Goal: Information Seeking & Learning: Learn about a topic

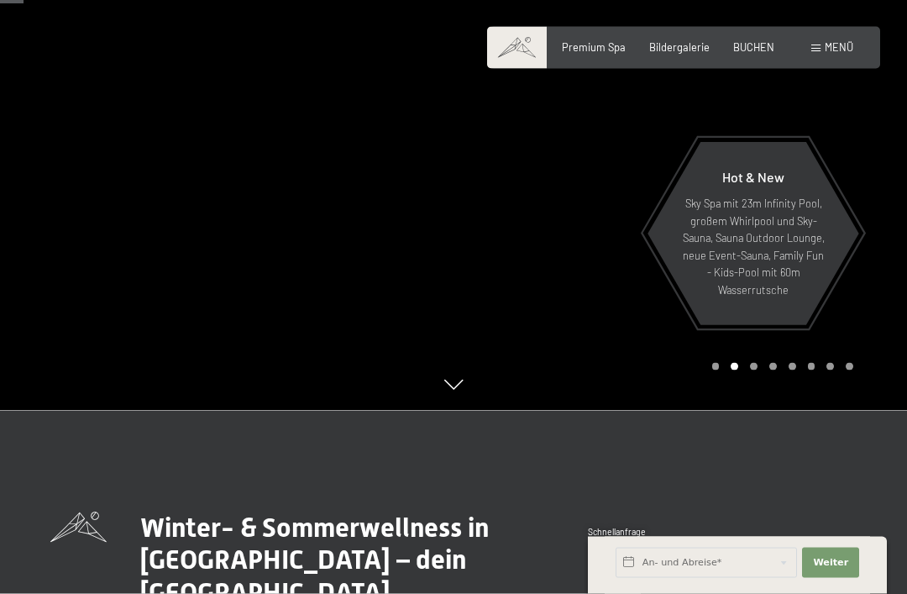
scroll to position [184, 0]
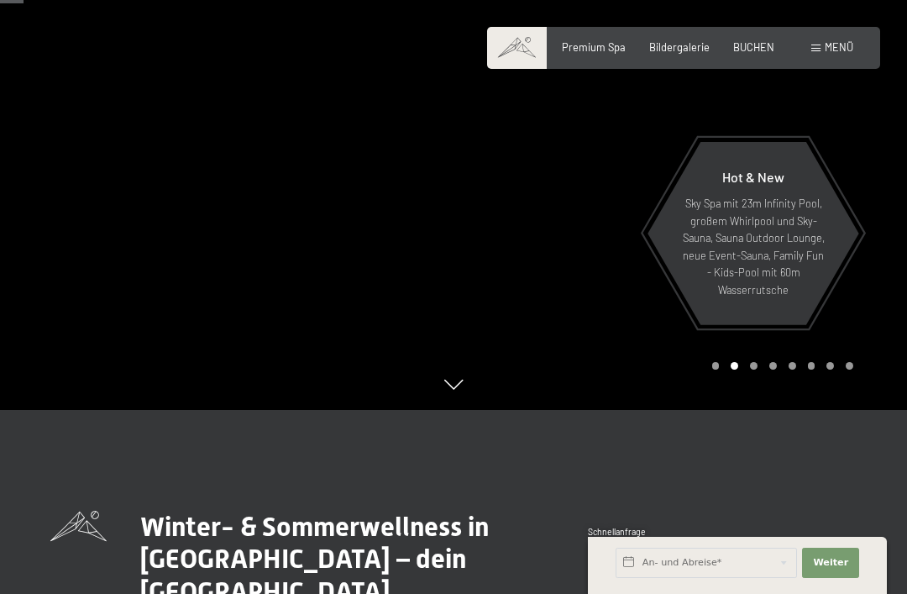
click at [777, 298] on p "Sky Spa mit 23m Infinity Pool, großem Whirlpool und Sky-Sauna, Sauna Outdoor Lo…" at bounding box center [753, 246] width 146 height 103
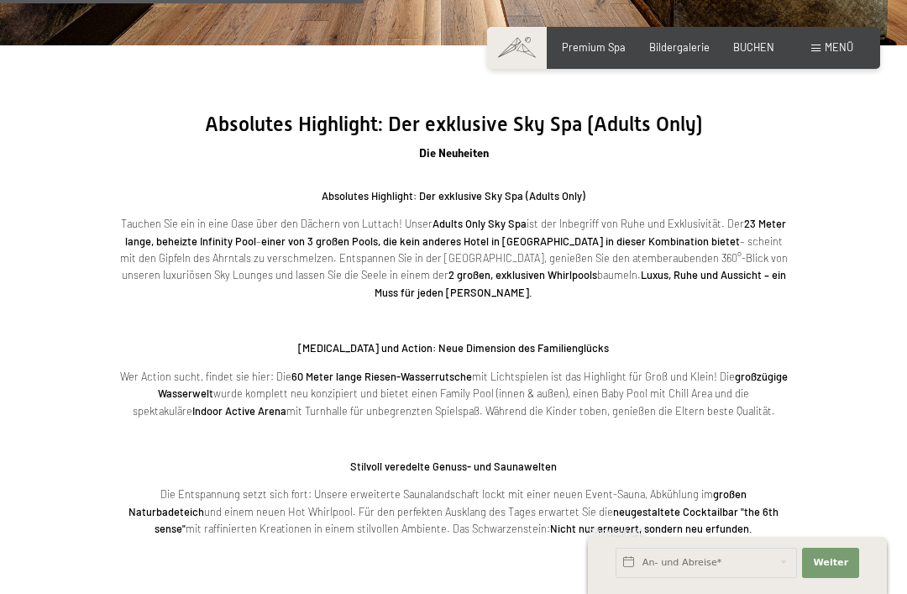
scroll to position [2010, 0]
click at [848, 54] on div "Menü" at bounding box center [832, 47] width 42 height 15
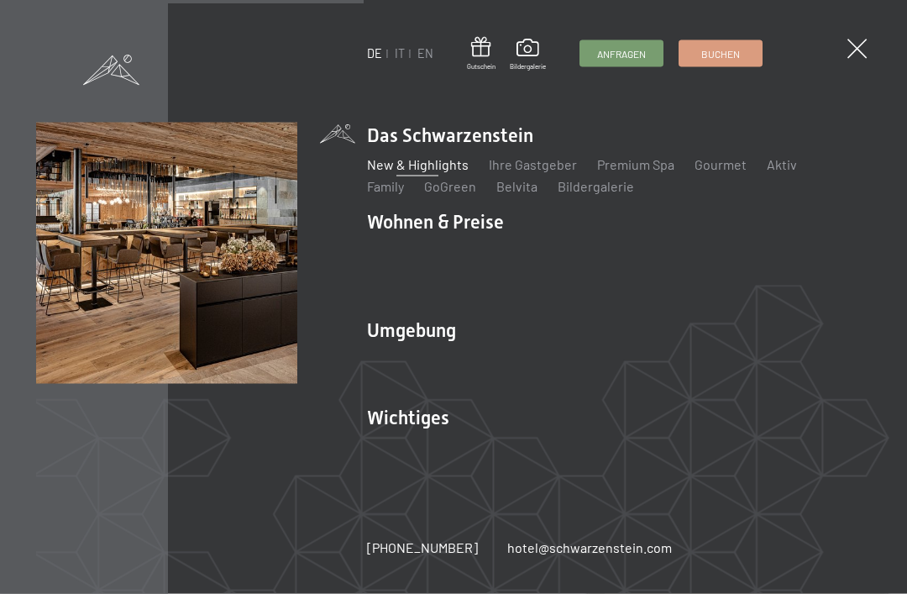
scroll to position [2010, 0]
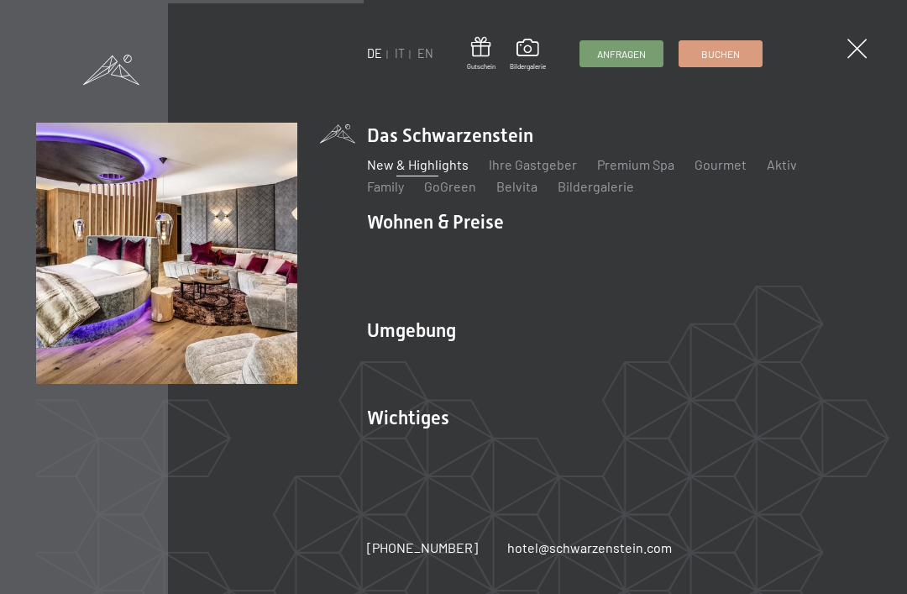
click at [445, 259] on link "Inklusivleistungen" at bounding box center [421, 252] width 109 height 16
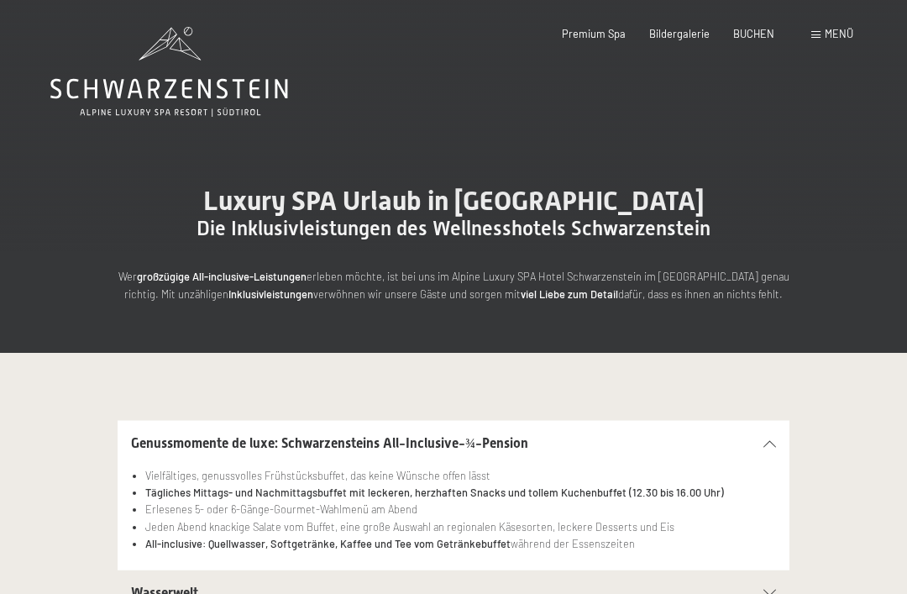
scroll to position [6, 0]
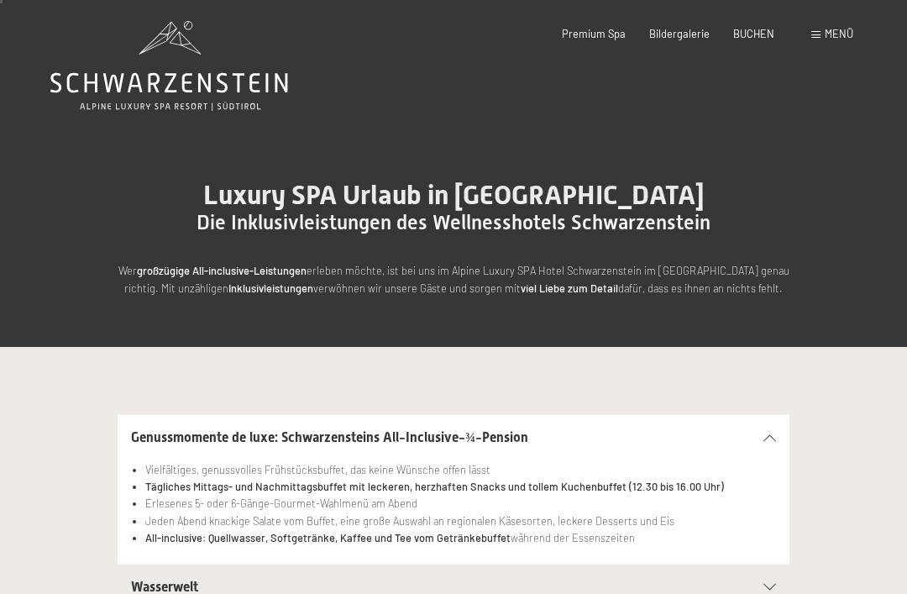
click at [851, 42] on div "Buchen Anfragen Premium Spa Bildergalerie BUCHEN Menü DE IT EN Gutschein Bilder…" at bounding box center [683, 34] width 339 height 15
click at [837, 39] on span "Menü" at bounding box center [839, 33] width 29 height 13
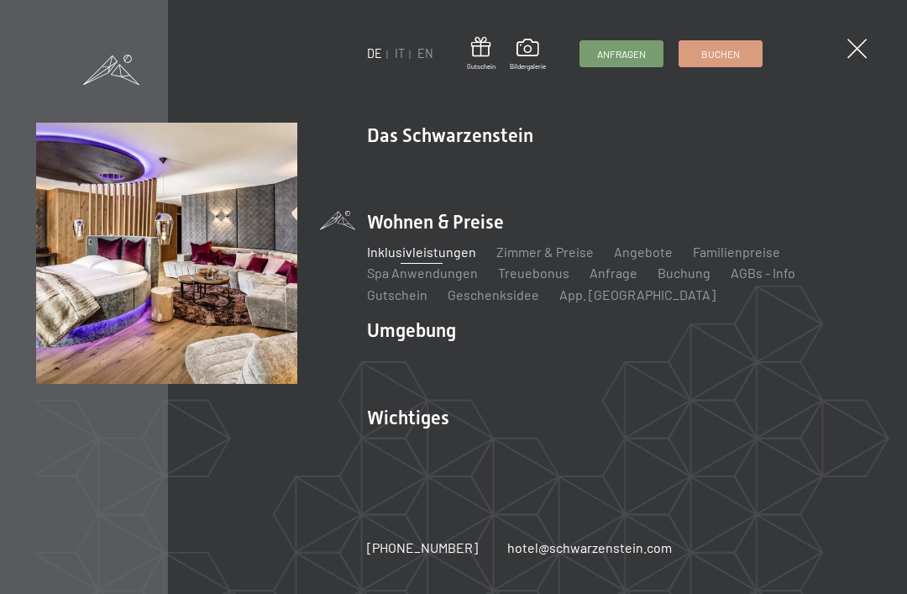
click at [858, 57] on span at bounding box center [856, 48] width 19 height 19
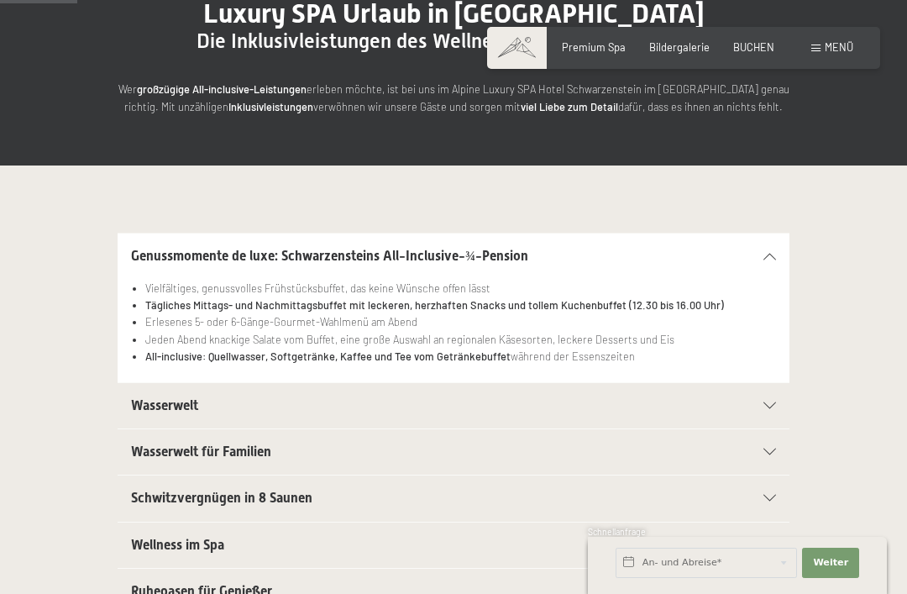
scroll to position [170, 0]
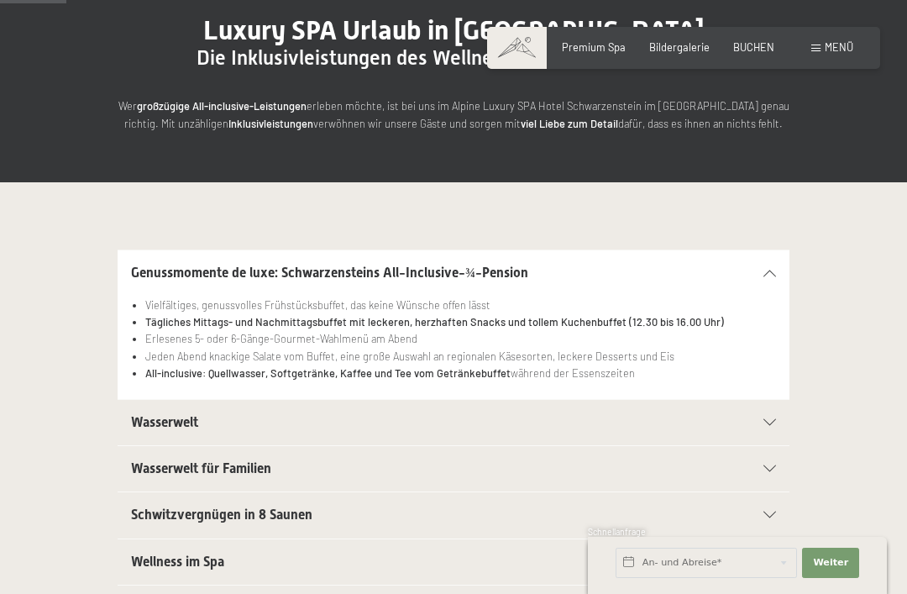
click at [776, 419] on icon at bounding box center [769, 422] width 13 height 7
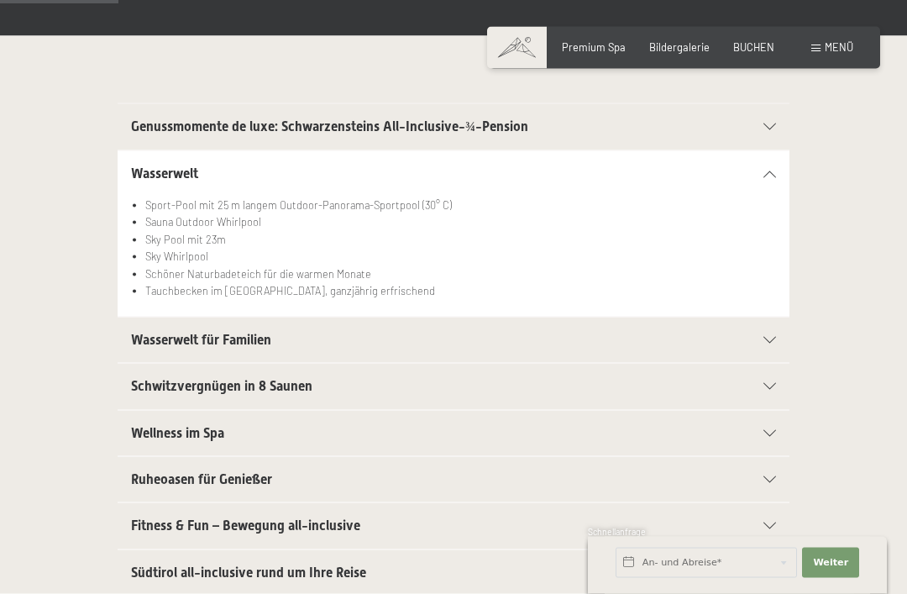
scroll to position [318, 0]
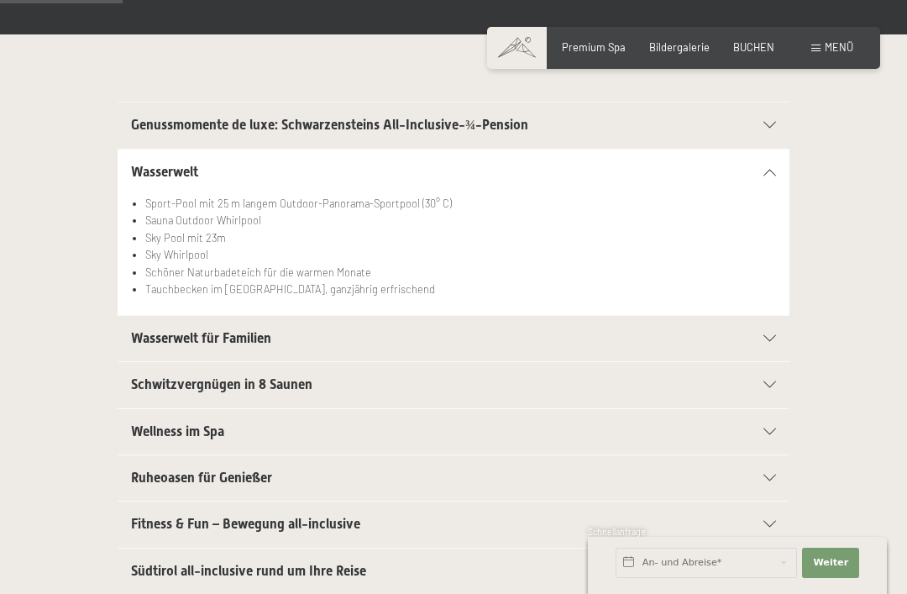
click at [773, 338] on icon at bounding box center [769, 338] width 13 height 7
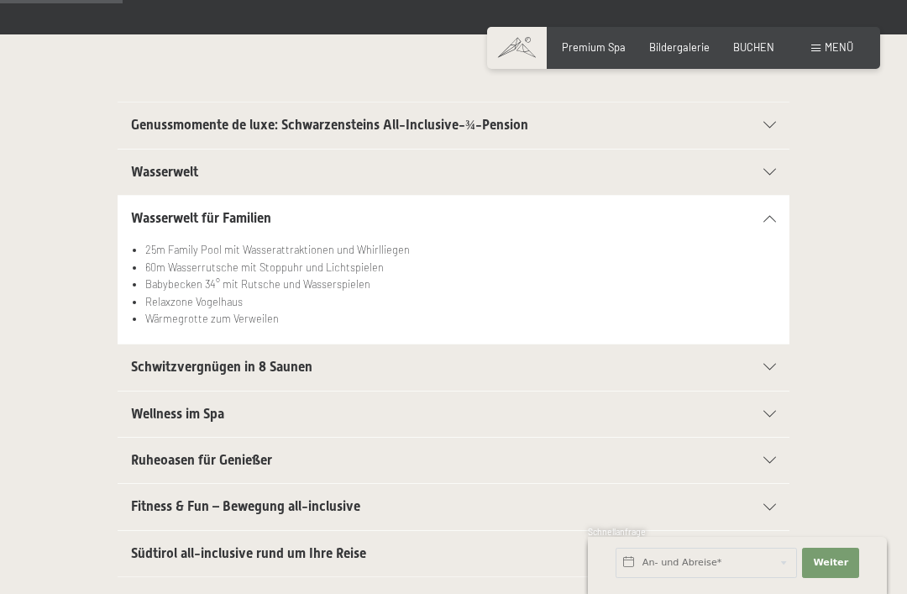
click at [791, 359] on div "Schwitzvergnügen in 8 Saunen Eventsauna mit Multimedia Unterstützung für das be…" at bounding box center [453, 366] width 806 height 47
click at [785, 362] on section "Schwitzvergnügen in 8 Saunen Eventsauna mit Multimedia Unterstützung für das be…" at bounding box center [454, 366] width 672 height 47
click at [775, 364] on icon at bounding box center [769, 367] width 13 height 7
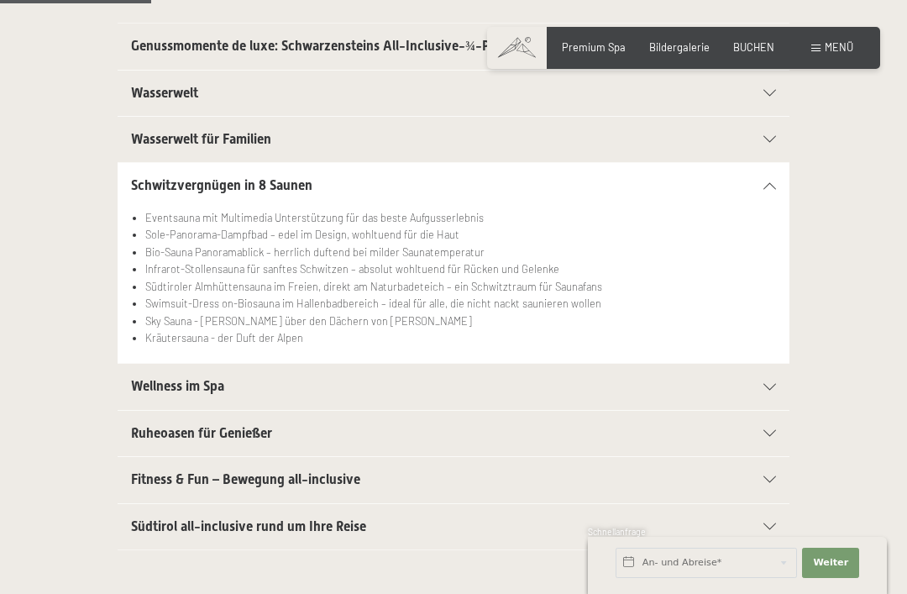
scroll to position [398, 0]
click at [774, 374] on div "Wellness im Spa" at bounding box center [453, 385] width 645 height 45
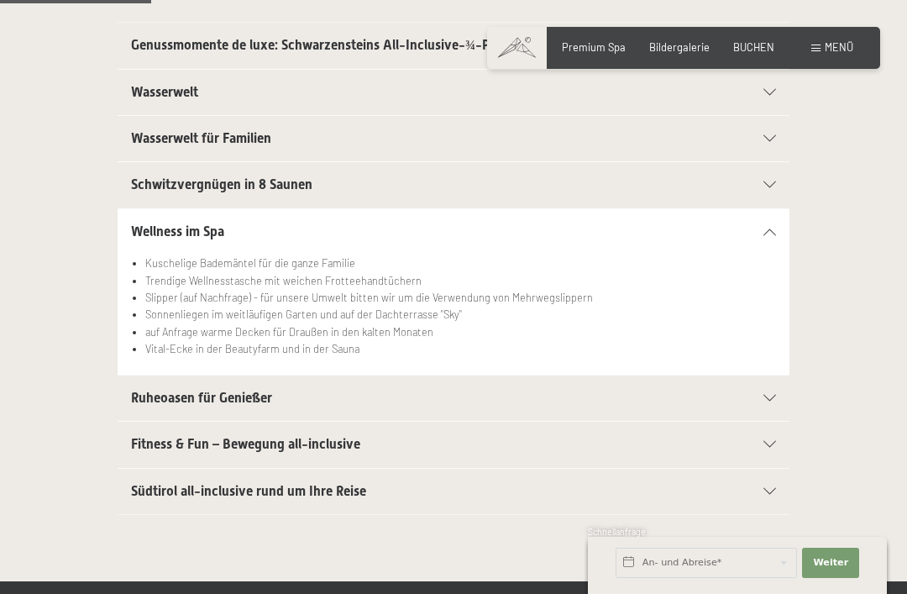
click at [784, 396] on section "Ruheoasen für Genießer Ruhelounge „Feuer“ mit mystischer Stimmung und loderndem…" at bounding box center [454, 398] width 672 height 47
click at [775, 395] on icon at bounding box center [769, 398] width 13 height 7
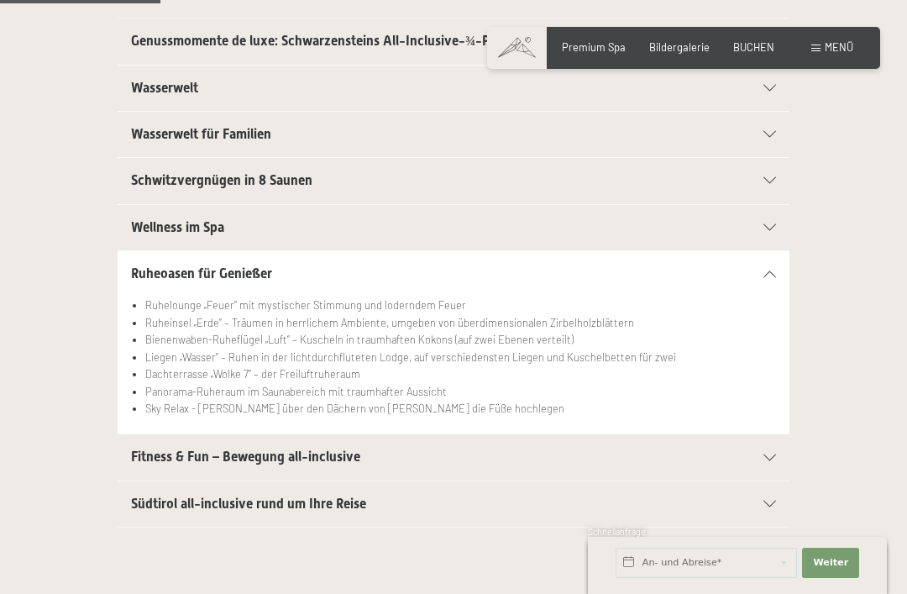
scroll to position [430, 0]
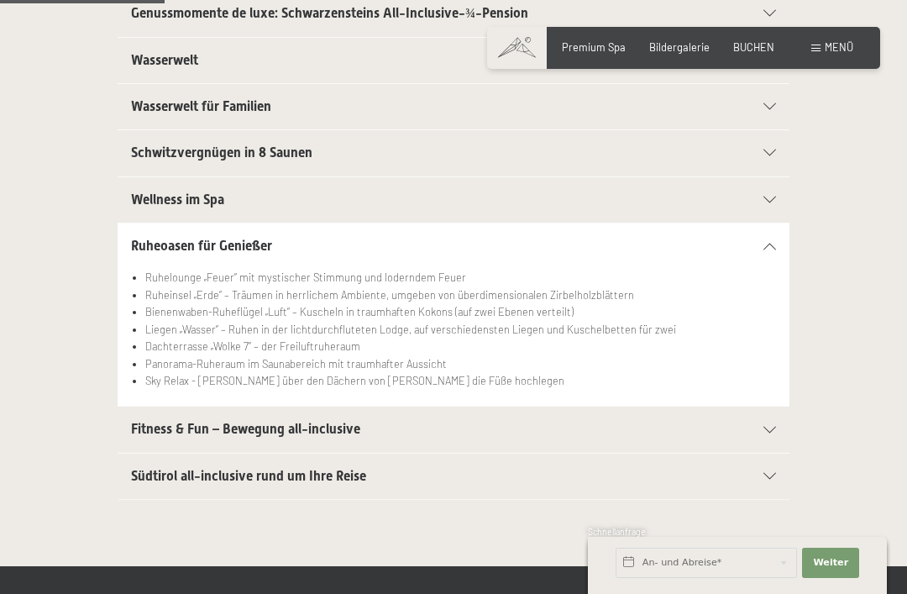
click at [785, 430] on section "Fitness & Fun – Bewegung all-inclusive Großer Fitnessraum mit neuesten Geräten …" at bounding box center [454, 429] width 672 height 47
click at [784, 426] on section "Fitness & Fun – Bewegung all-inclusive Großer Fitnessraum mit neuesten Geräten …" at bounding box center [454, 429] width 672 height 47
click at [774, 418] on div "Fitness & Fun – Bewegung all-inclusive" at bounding box center [453, 428] width 645 height 45
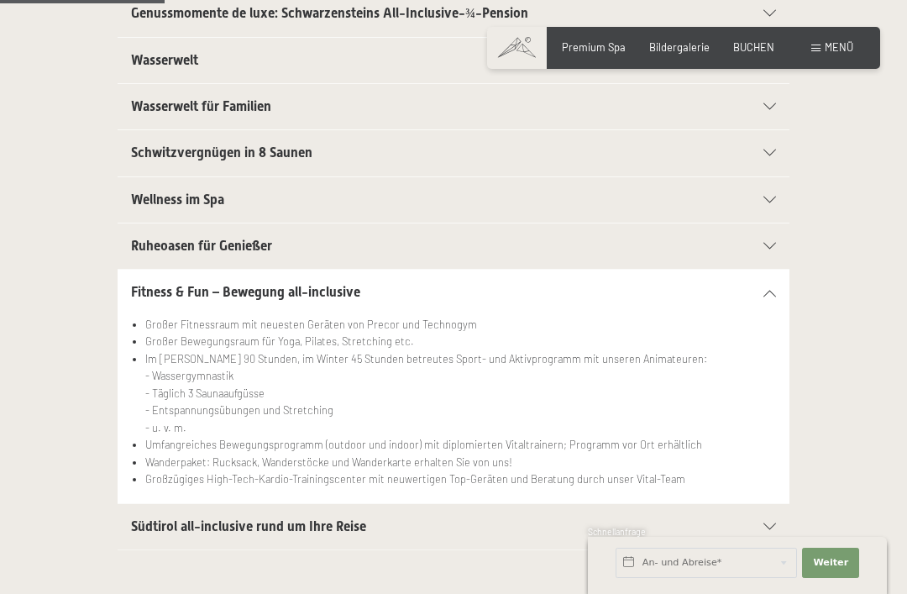
click at [773, 525] on icon at bounding box center [769, 526] width 13 height 7
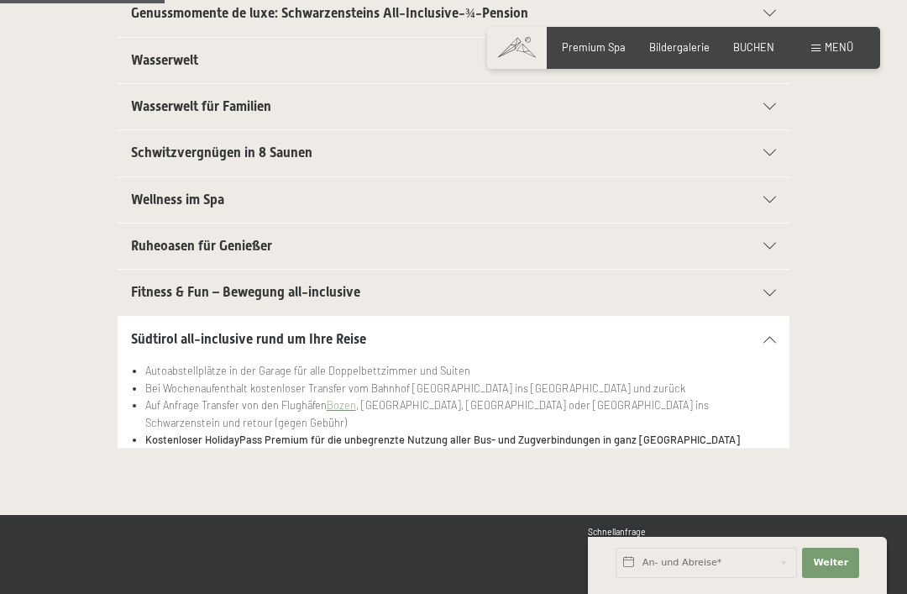
click at [773, 294] on div "Fitness & Fun – Bewegung all-inclusive" at bounding box center [453, 292] width 645 height 45
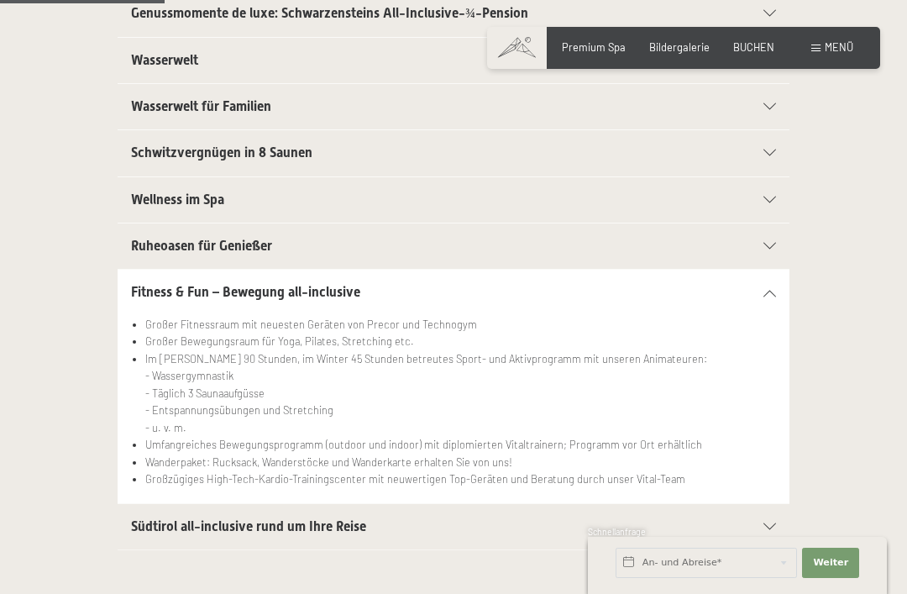
click at [791, 290] on div "Fitness & Fun – Bewegung all-inclusive Großer Fitnessraum mit neuesten Geräten …" at bounding box center [453, 386] width 806 height 234
click at [786, 287] on section "Fitness & Fun – Bewegung all-inclusive Großer Fitnessraum mit neuesten Geräten …" at bounding box center [454, 386] width 672 height 234
click at [773, 298] on div "Fitness & Fun – Bewegung all-inclusive" at bounding box center [453, 292] width 645 height 45
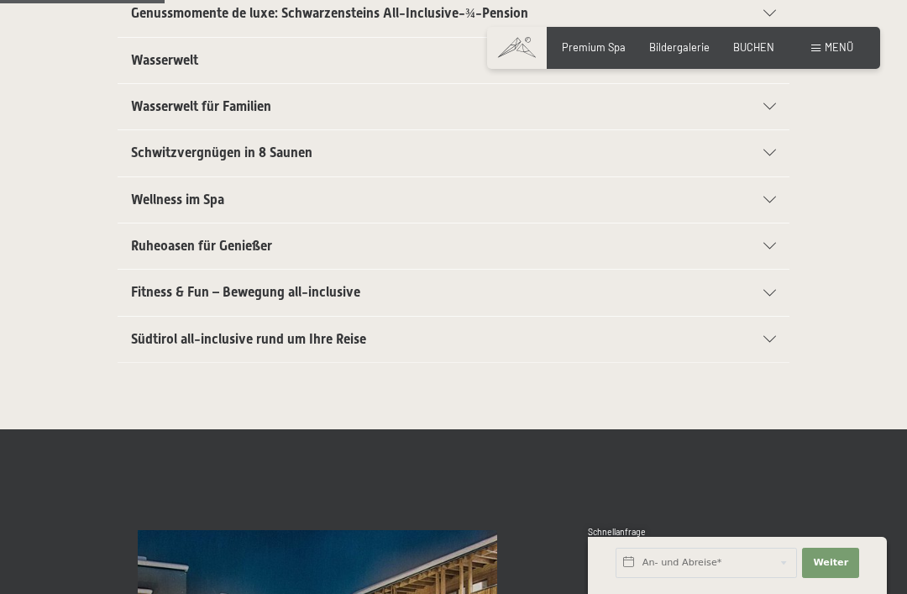
click at [784, 337] on section "Südtirol all-inclusive rund um Ihre Reise Autoabstellplätze in der Garage für a…" at bounding box center [454, 339] width 672 height 47
click at [774, 328] on div "Südtirol all-inclusive rund um Ihre Reise" at bounding box center [453, 339] width 645 height 45
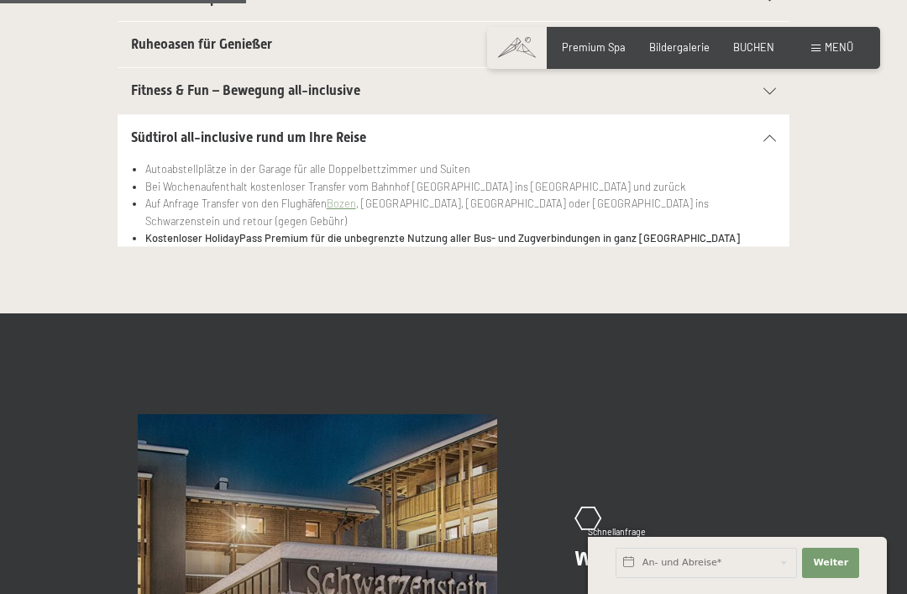
scroll to position [640, 0]
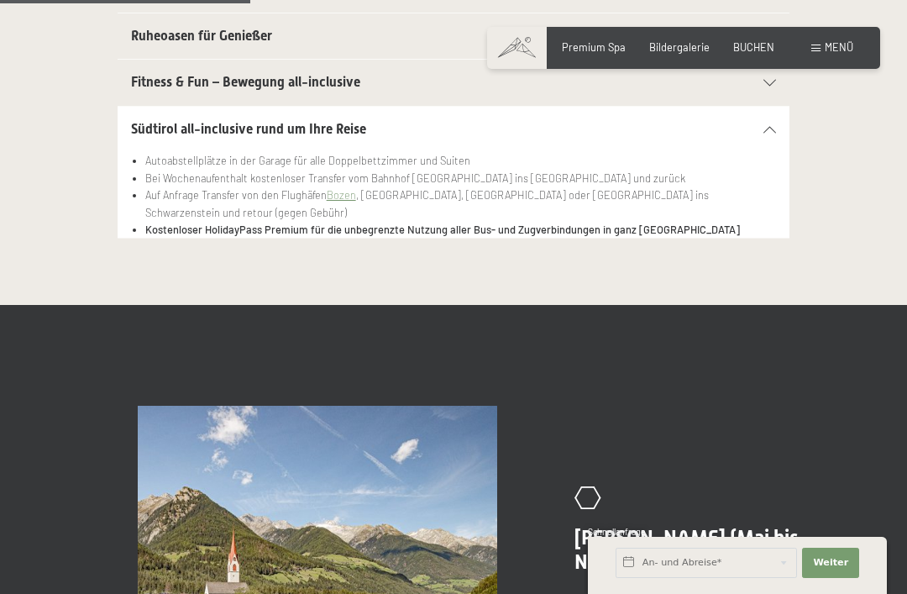
click at [626, 40] on span "Premium Spa" at bounding box center [594, 46] width 64 height 13
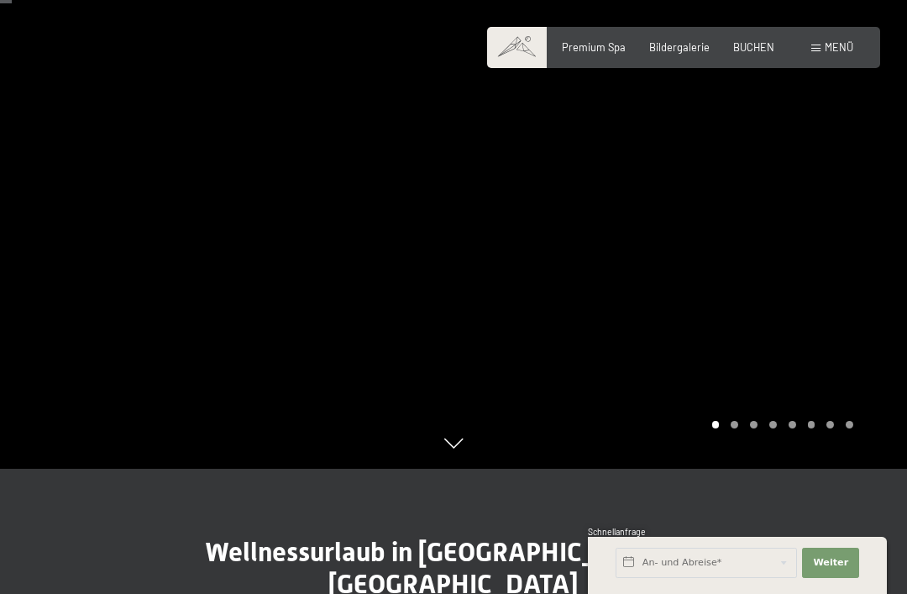
scroll to position [126, 0]
click at [726, 468] on div at bounding box center [679, 171] width 453 height 594
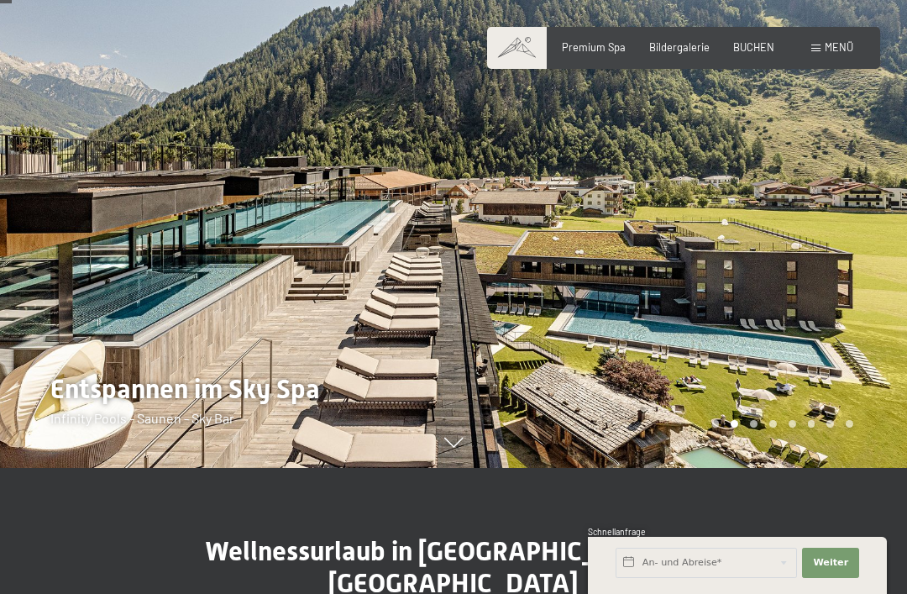
click at [758, 468] on div at bounding box center [679, 171] width 453 height 594
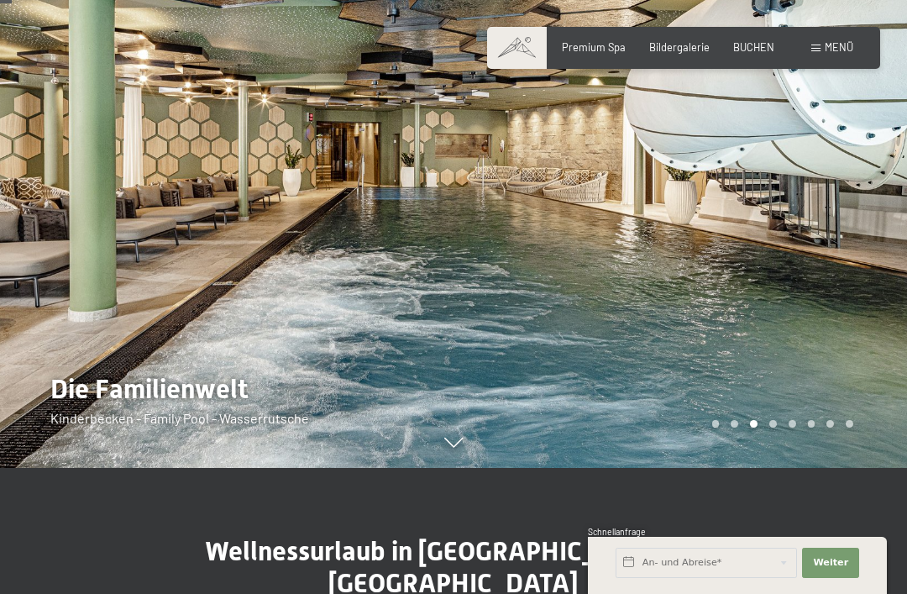
click at [770, 468] on div at bounding box center [679, 171] width 453 height 594
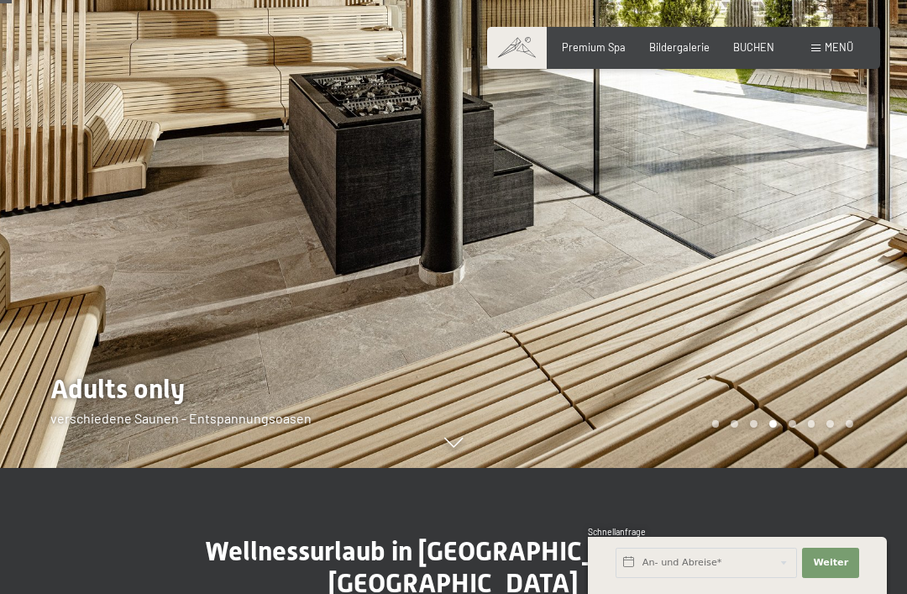
click at [791, 427] on div "Carousel Page 5" at bounding box center [793, 424] width 8 height 8
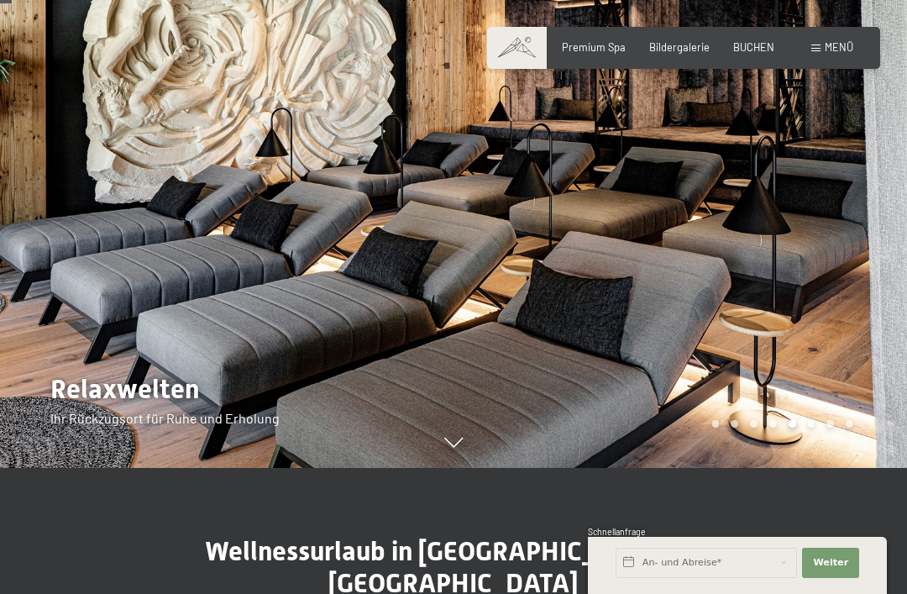
click at [809, 427] on div "Carousel Page 6" at bounding box center [812, 424] width 8 height 8
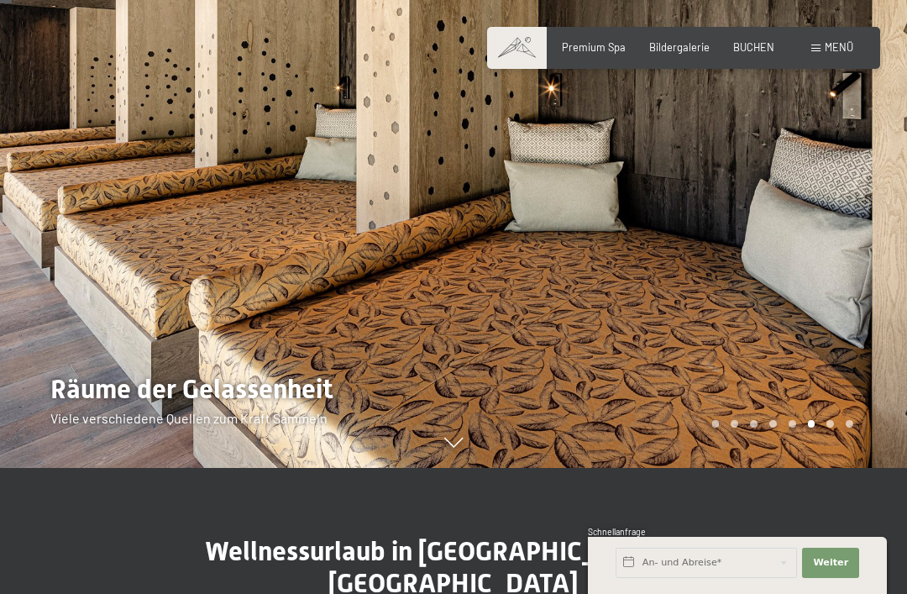
click at [826, 468] on div at bounding box center [679, 171] width 453 height 594
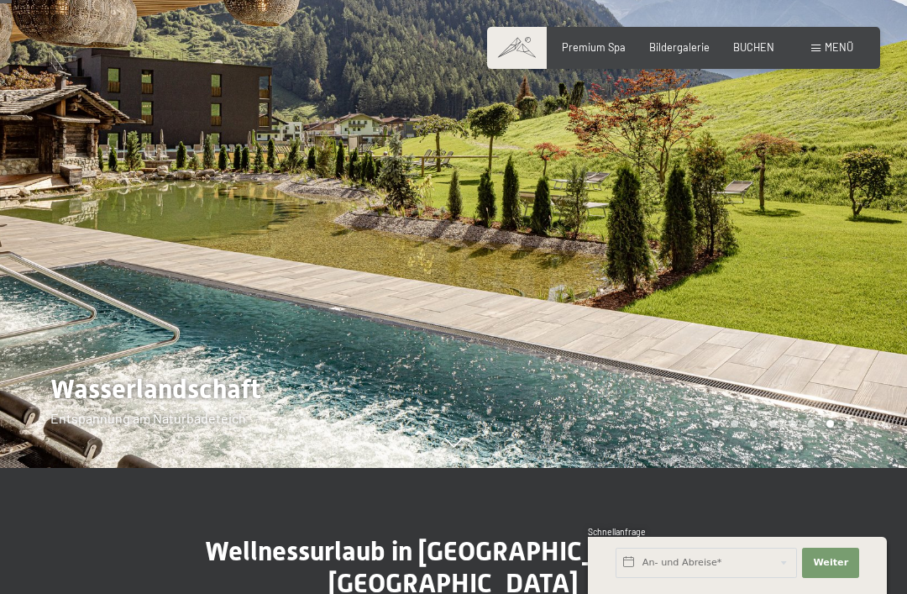
click at [862, 468] on div at bounding box center [679, 171] width 453 height 594
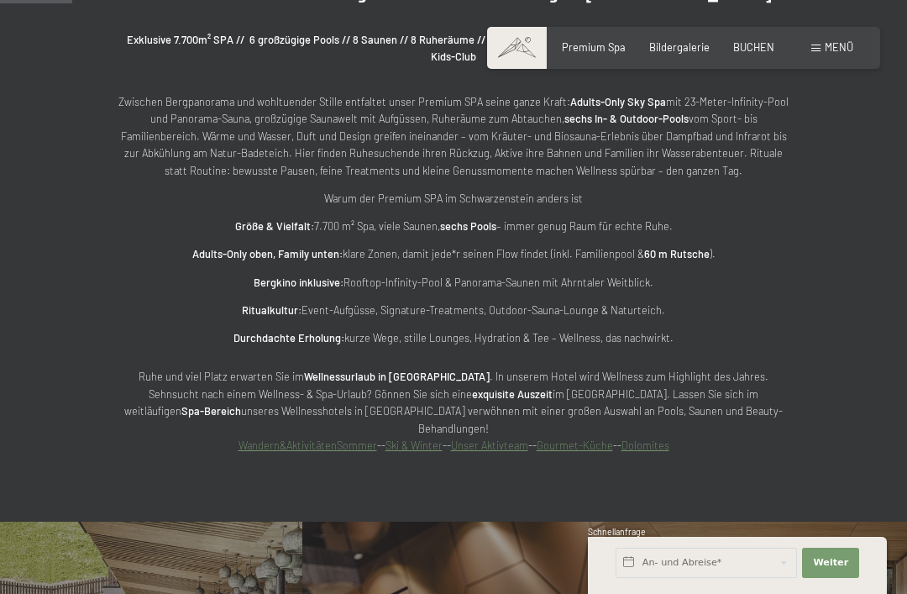
scroll to position [747, 0]
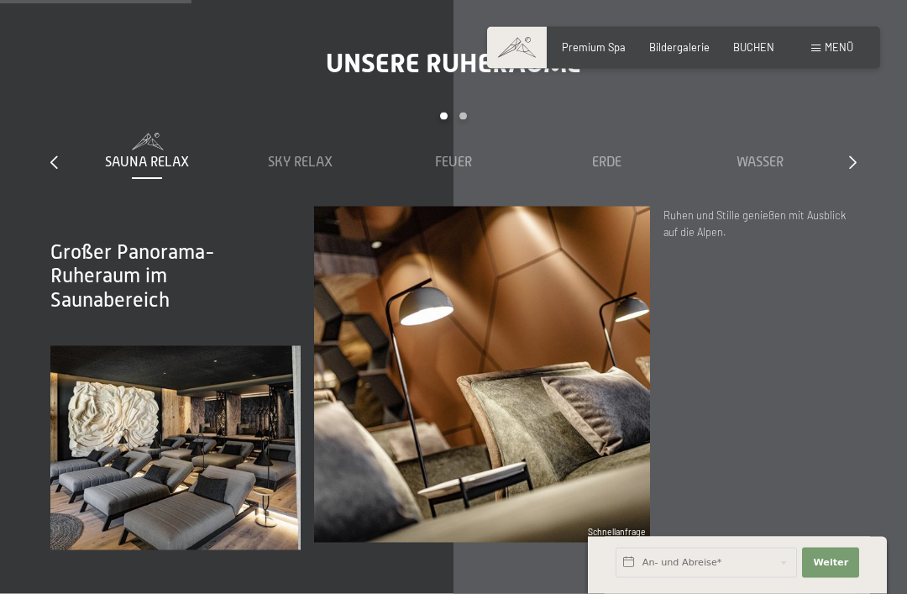
scroll to position [1979, 0]
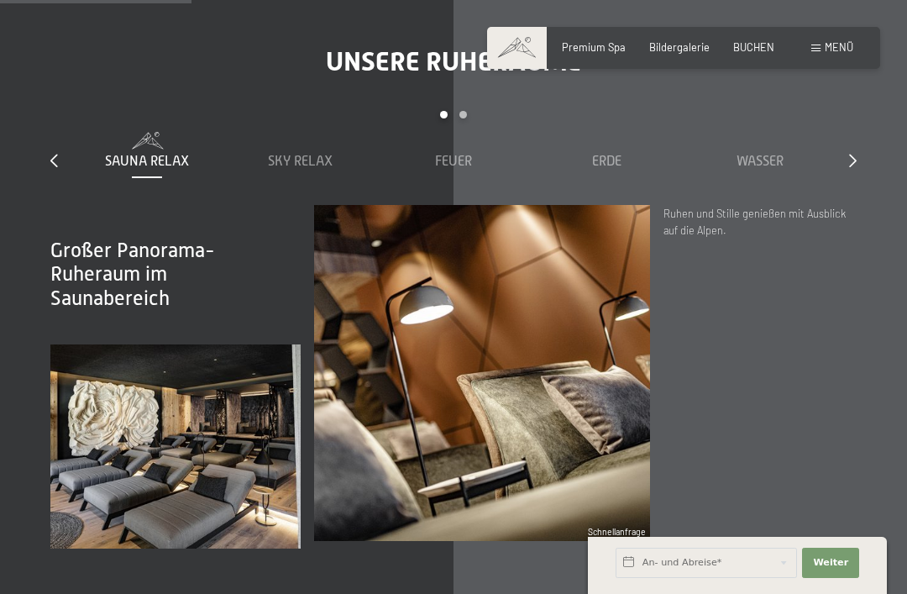
click at [878, 161] on div "Unsere Ruheräume slide 1 to 5 of 7 Sauna Relax Sky Relax Feuer Erde Wasser Luft…" at bounding box center [453, 296] width 907 height 502
click at [853, 155] on icon at bounding box center [853, 160] width 8 height 13
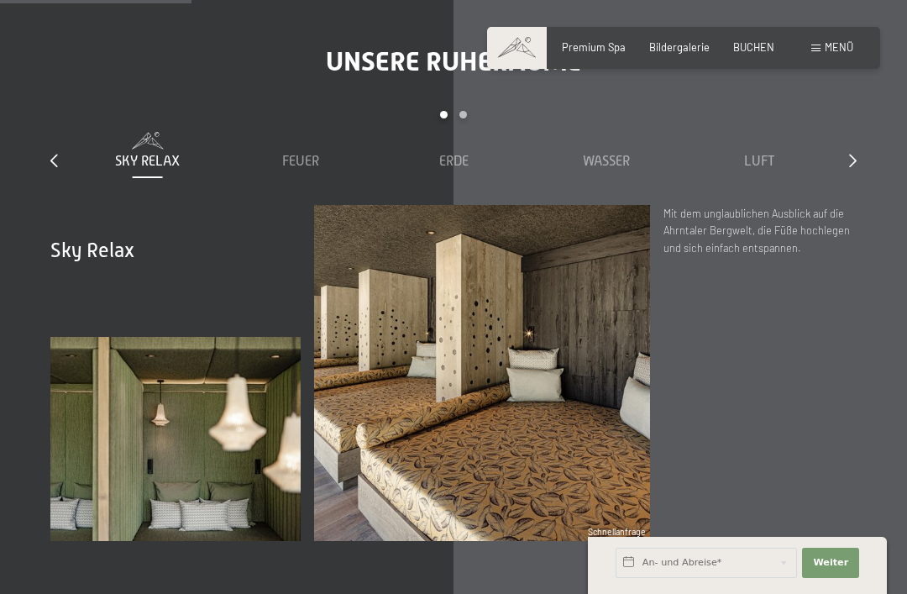
click at [853, 143] on div "slide 2 to 6 of 7 Sauna Relax Sky Relax Feuer Erde Wasser Luft Wolke 7" at bounding box center [453, 157] width 806 height 93
click at [850, 160] on icon at bounding box center [853, 160] width 8 height 13
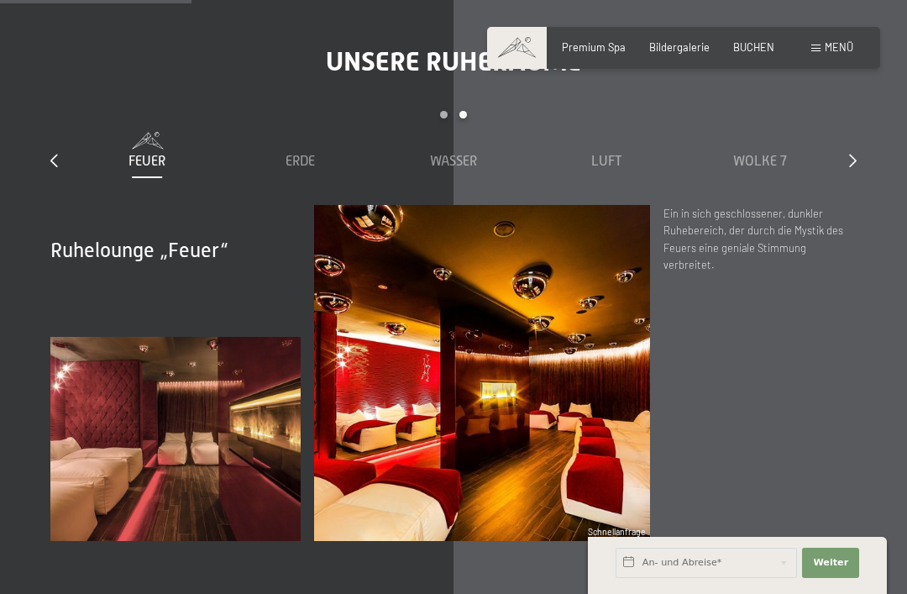
click at [853, 155] on icon at bounding box center [853, 160] width 8 height 13
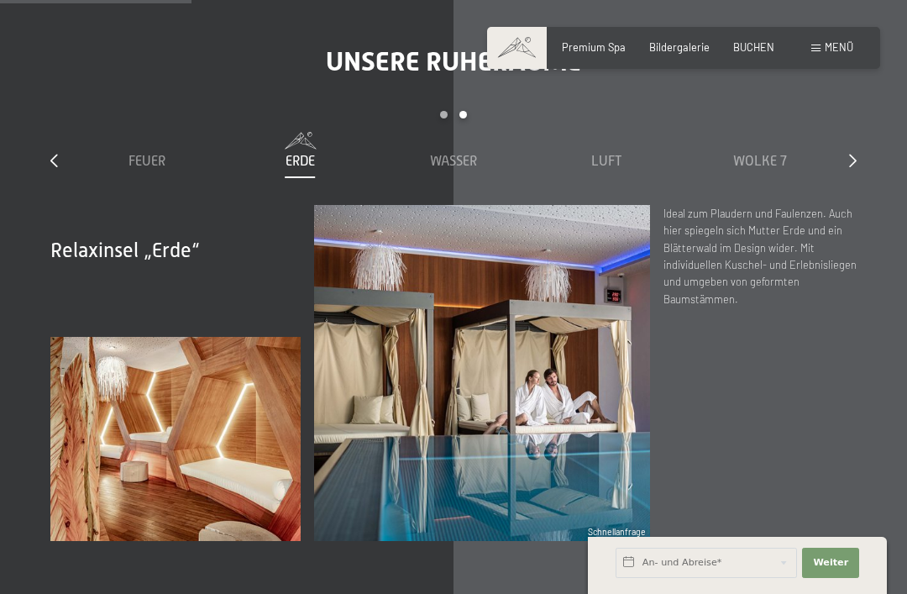
click at [855, 154] on icon at bounding box center [853, 160] width 8 height 13
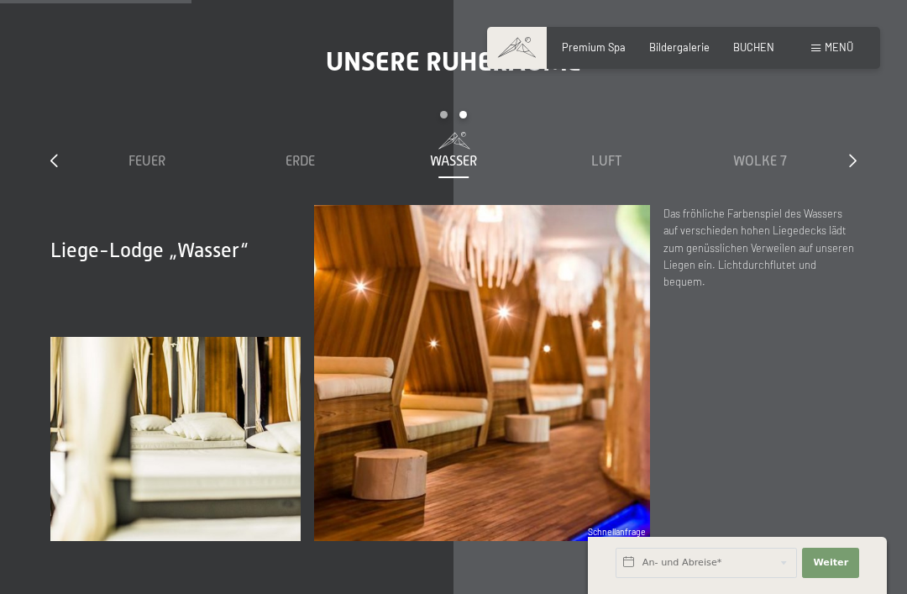
click at [872, 159] on div "Unsere Ruheräume slide 3 to 7 of 7 Sauna Relax Sky Relax Feuer Erde Wasser Luft…" at bounding box center [453, 292] width 907 height 495
click at [856, 155] on icon at bounding box center [853, 160] width 8 height 13
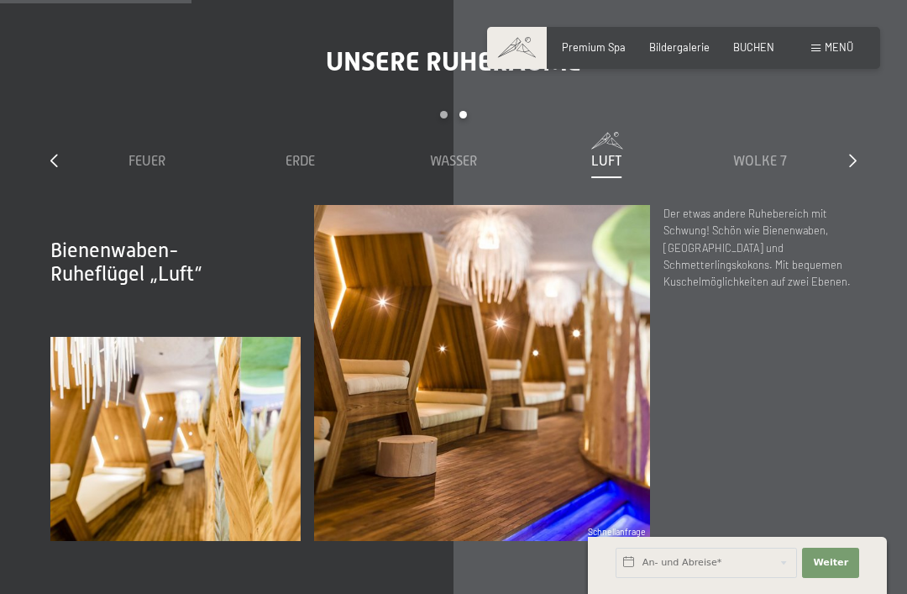
click at [850, 160] on icon at bounding box center [853, 160] width 8 height 13
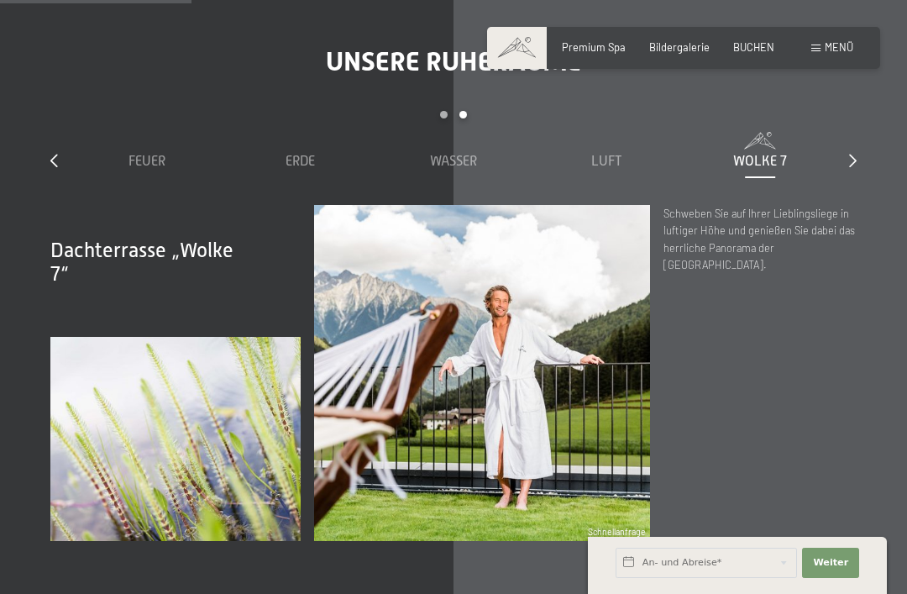
click at [862, 151] on div "Unsere Ruheräume slide 3 to 7 of 7 Sauna Relax Sky Relax Feuer Erde Wasser Luft…" at bounding box center [453, 292] width 907 height 495
click at [853, 160] on icon at bounding box center [853, 160] width 8 height 13
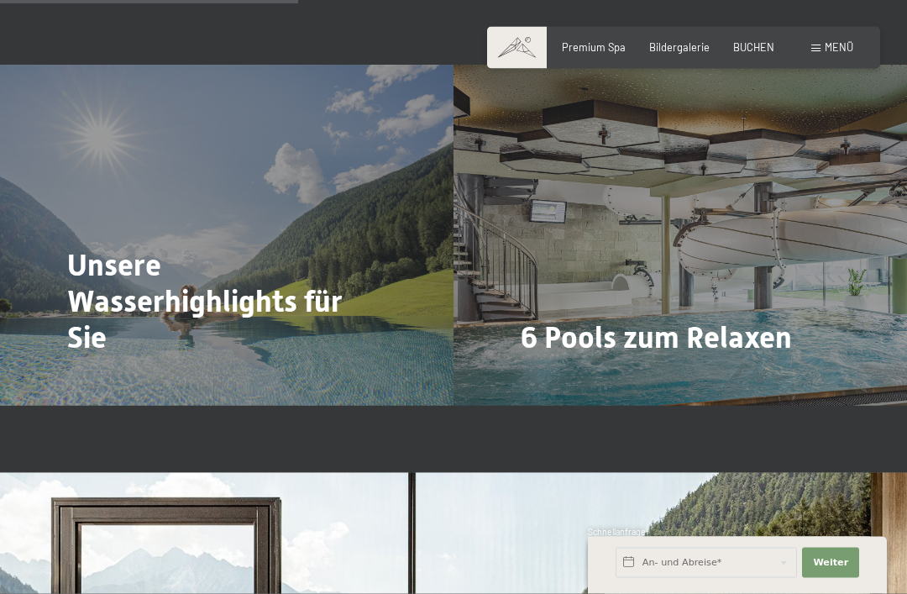
scroll to position [3105, 0]
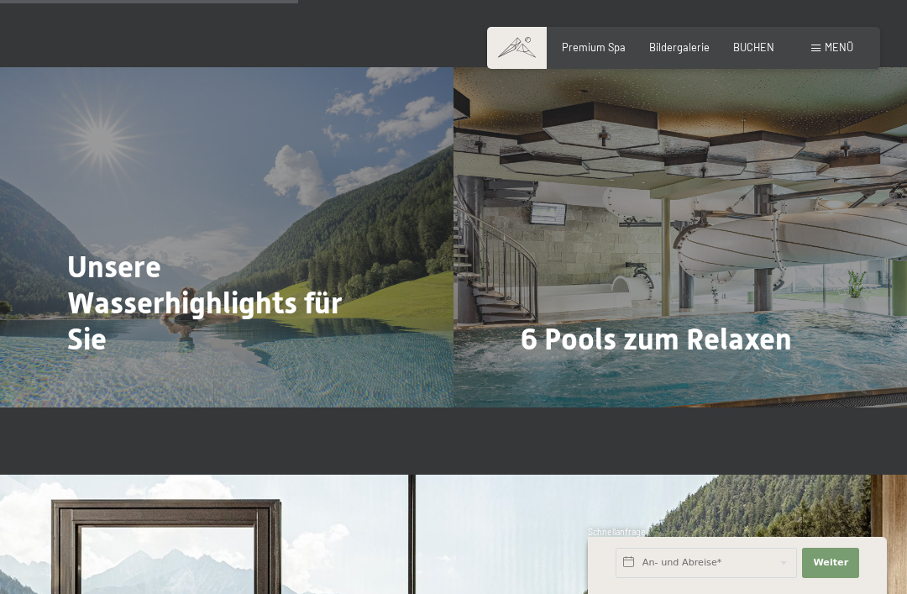
click at [48, 391] on div "Unsere Wasserhighlights für Sie Mehr dazu" at bounding box center [226, 237] width 453 height 340
click at [93, 378] on span "Mehr dazu" at bounding box center [102, 385] width 56 height 15
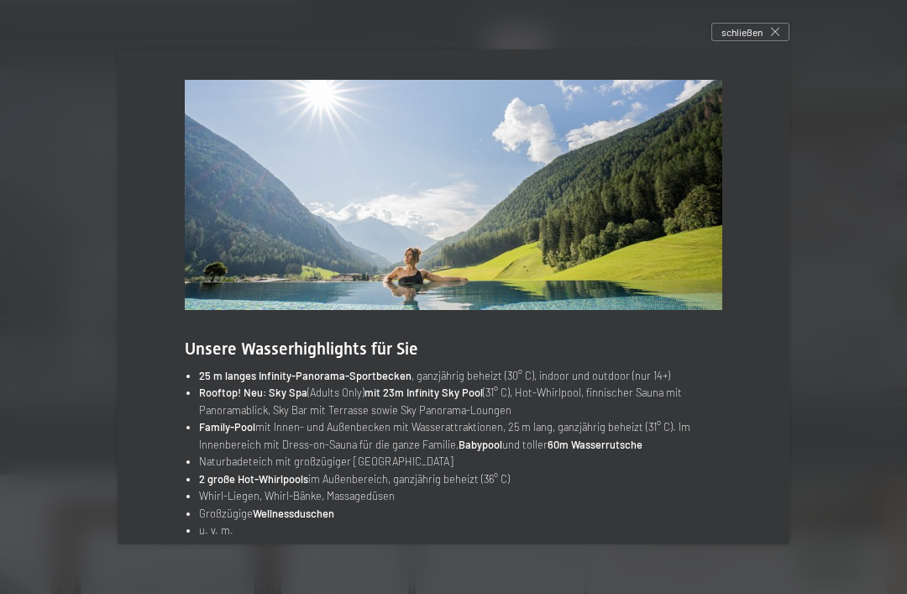
click at [770, 66] on div "Unsere Wasserhighlights für Sie 25 m langes Infinity-Panorama-Sportbecken , gan…" at bounding box center [454, 309] width 672 height 519
click at [777, 36] on icon at bounding box center [775, 32] width 8 height 8
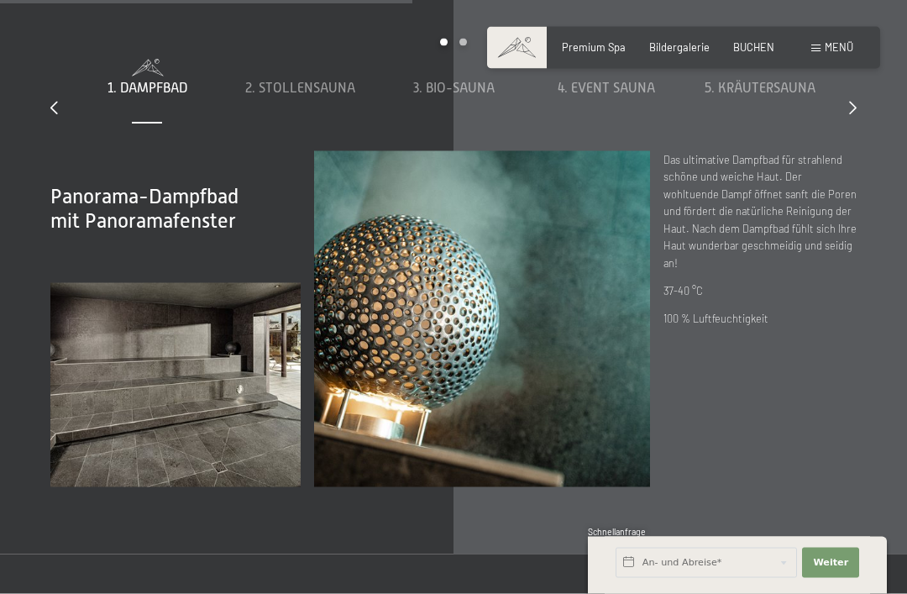
scroll to position [4268, 0]
click at [859, 145] on div "Acht Saunen für Glücksmomente slide 1 to 5 of 8 1. Dampfbad 2. Stollensauna 3. …" at bounding box center [453, 229] width 907 height 514
click at [850, 150] on div "slide 1 to 5 of 8 1. Dampfbad 2. Stollensauna 3. Bio-Sauna 4. Event Sauna 5. Kr…" at bounding box center [453, 94] width 806 height 113
click at [854, 113] on icon at bounding box center [853, 106] width 8 height 13
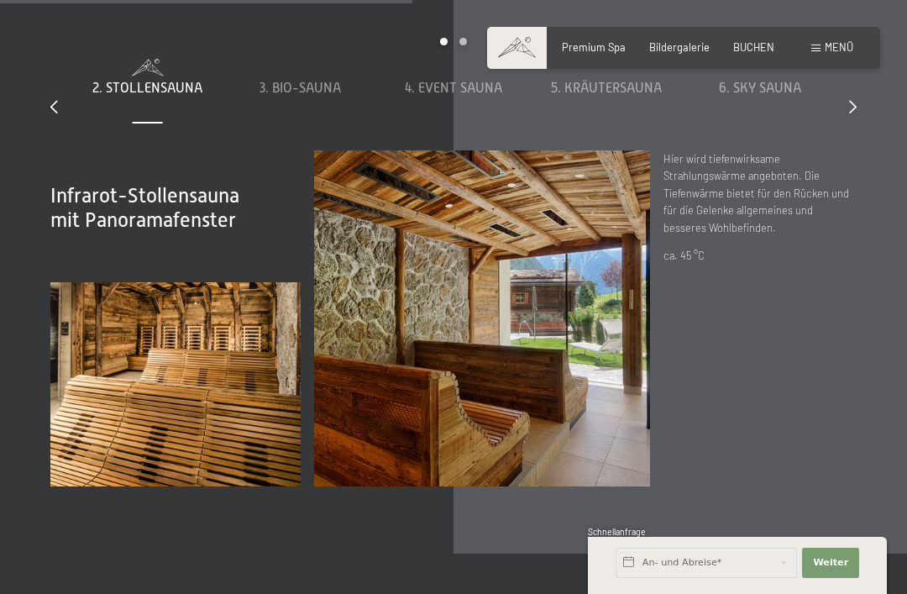
click at [852, 117] on div at bounding box center [853, 107] width 8 height 18
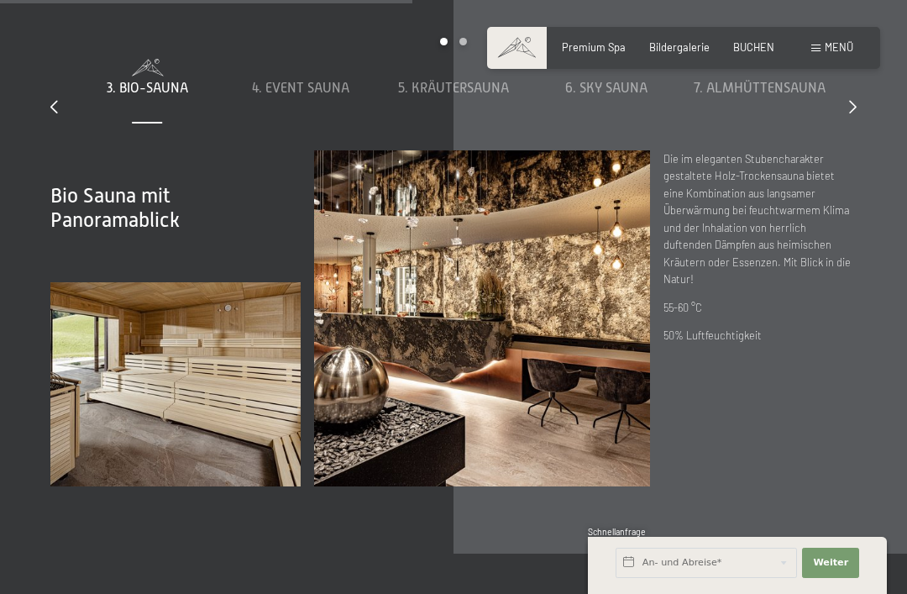
click at [855, 113] on icon at bounding box center [853, 106] width 8 height 13
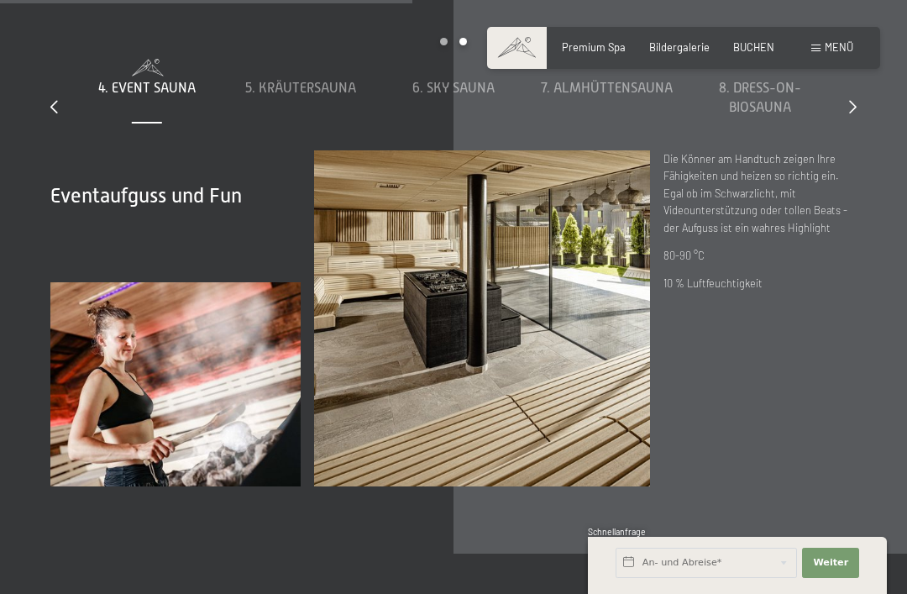
click at [852, 117] on div at bounding box center [853, 107] width 8 height 18
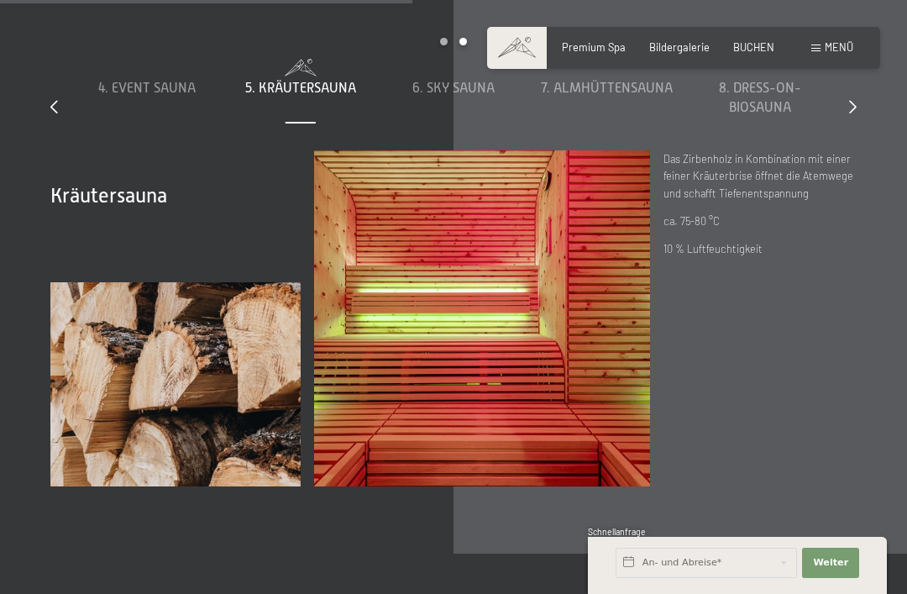
click at [848, 150] on div "slide 4 to 8 of 8 1. Dampfbad 2. Stollensauna 3. Bio-Sauna 4. Event Sauna 5. Kr…" at bounding box center [453, 94] width 806 height 113
click at [854, 113] on icon at bounding box center [853, 106] width 8 height 13
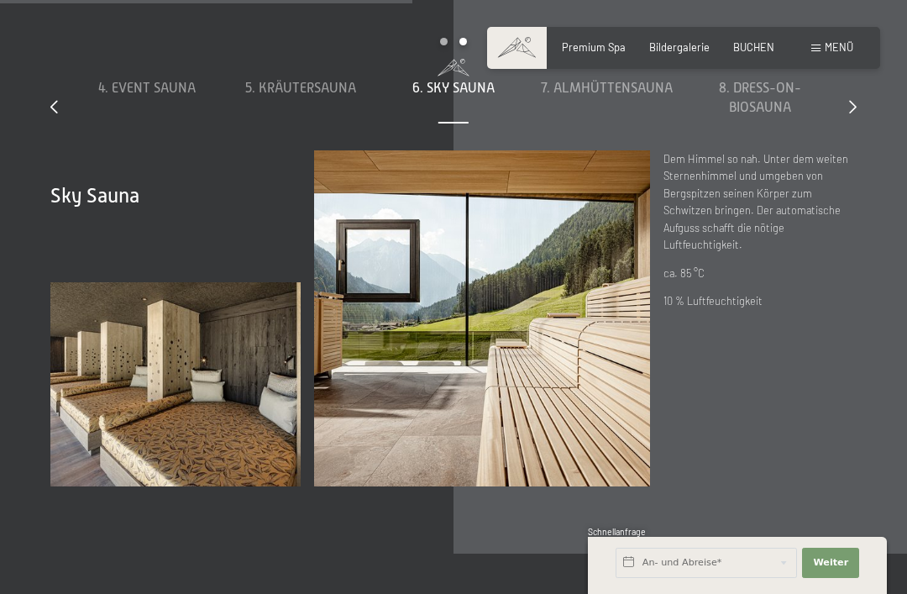
click at [851, 117] on div at bounding box center [853, 107] width 8 height 18
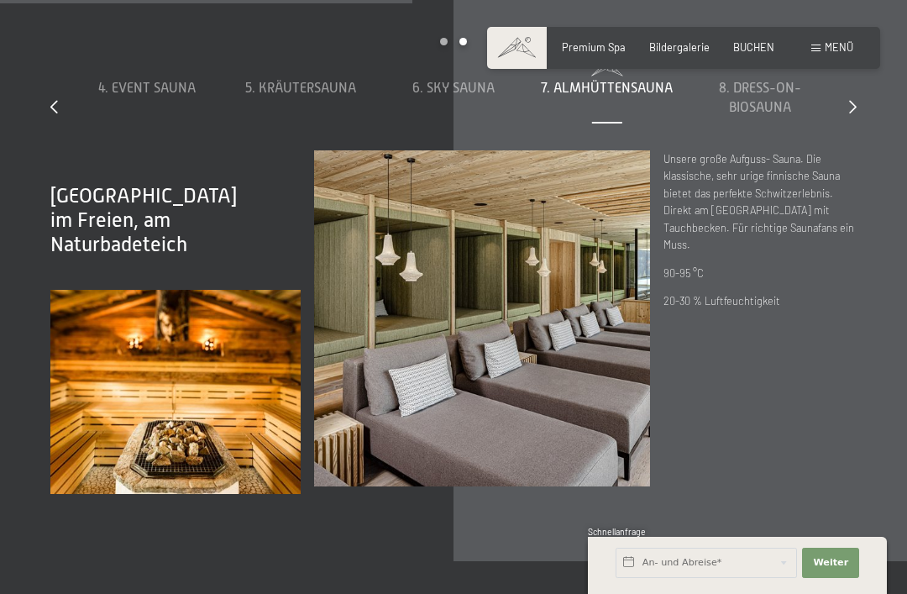
click at [851, 117] on div at bounding box center [853, 107] width 8 height 18
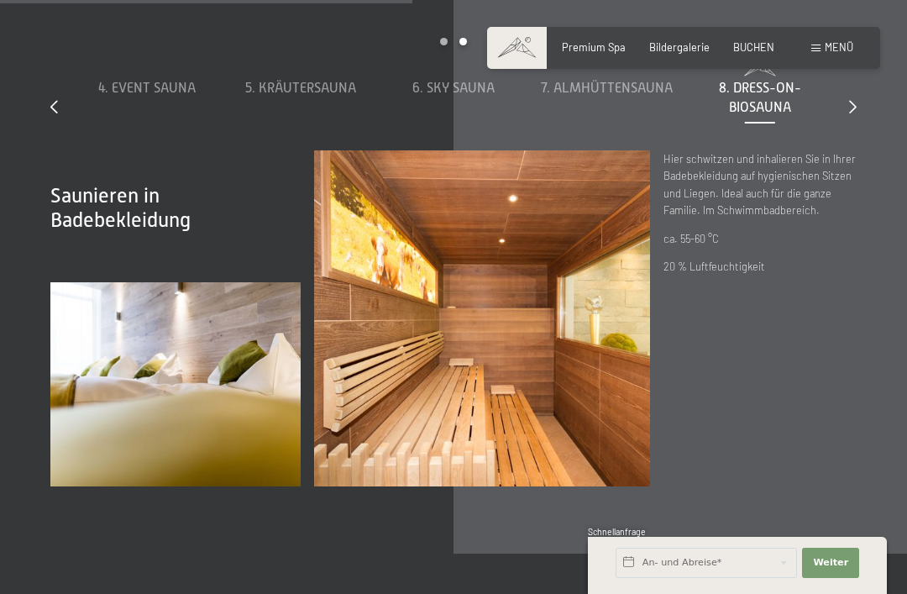
click at [862, 149] on div "Acht Saunen für Glücksmomente slide 4 to 8 of 8 1. Dampfbad 2. Stollensauna 3. …" at bounding box center [453, 229] width 907 height 514
click at [847, 150] on div "slide 4 to 8 of 8 1. Dampfbad 2. Stollensauna 3. Bio-Sauna 4. Event Sauna 5. Kr…" at bounding box center [453, 94] width 806 height 113
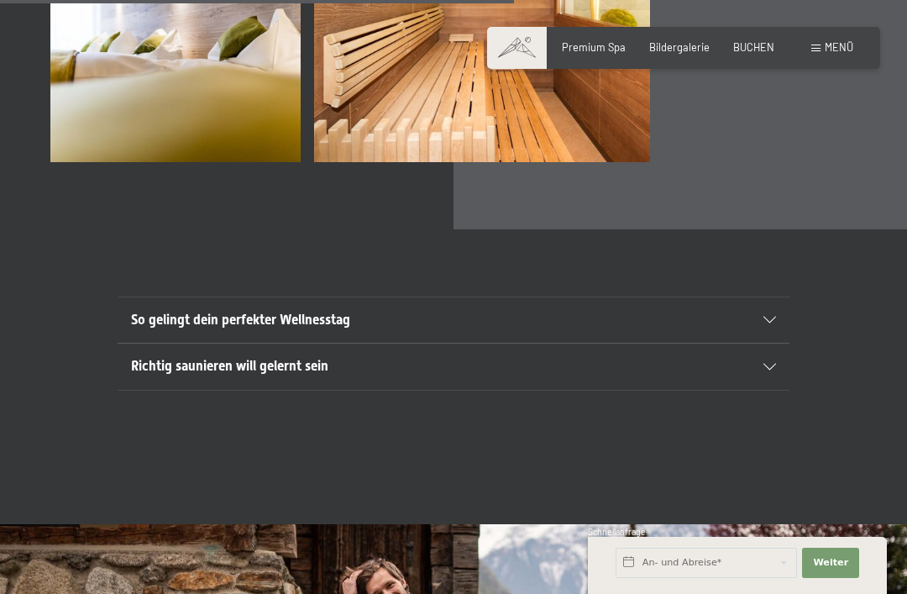
scroll to position [4598, 0]
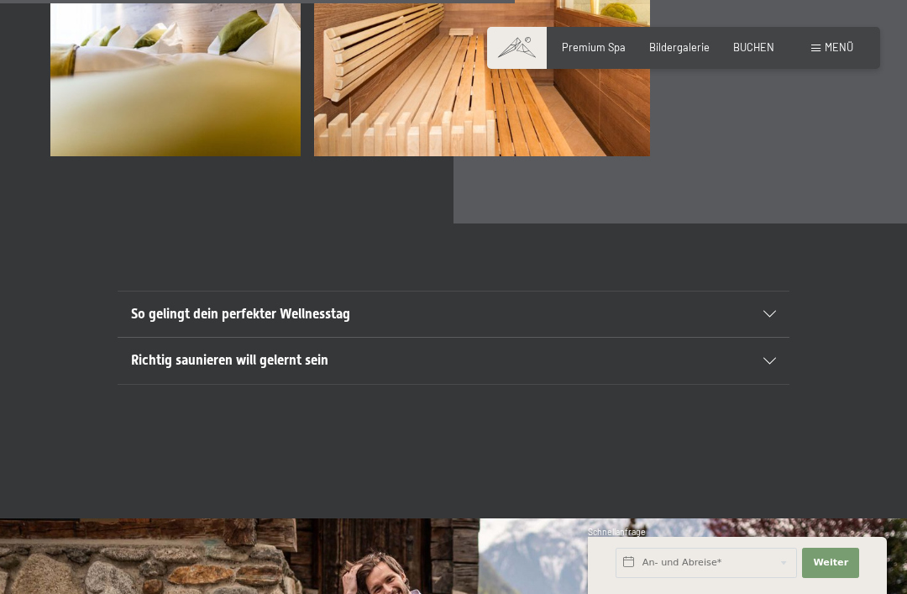
click at [787, 384] on section "Richtig saunieren will gelernt sein Manche mögen’s heiß: Ihr Urlaub in unserem …" at bounding box center [454, 360] width 672 height 47
click at [774, 337] on div "So gelingt dein perfekter Wellnesstag" at bounding box center [453, 313] width 645 height 45
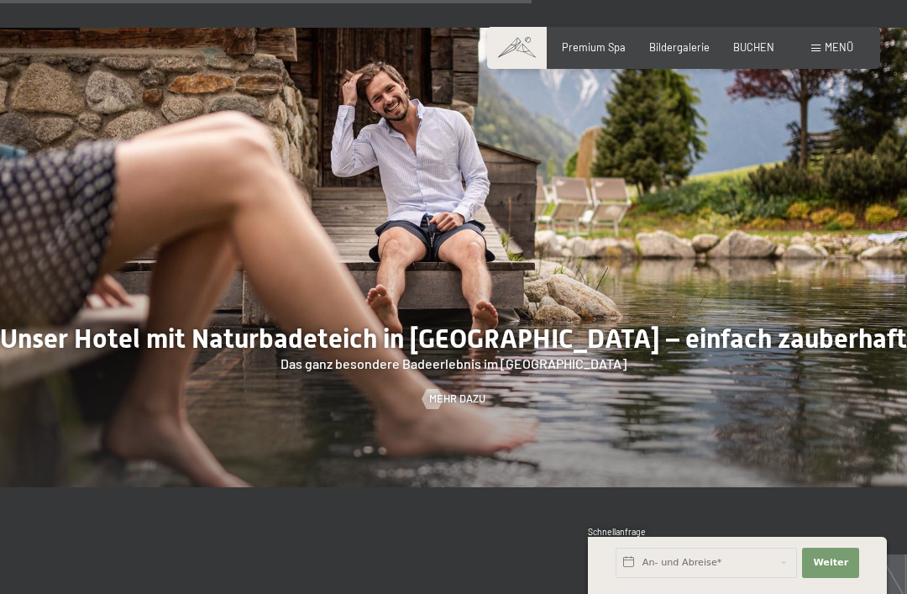
scroll to position [5090, 0]
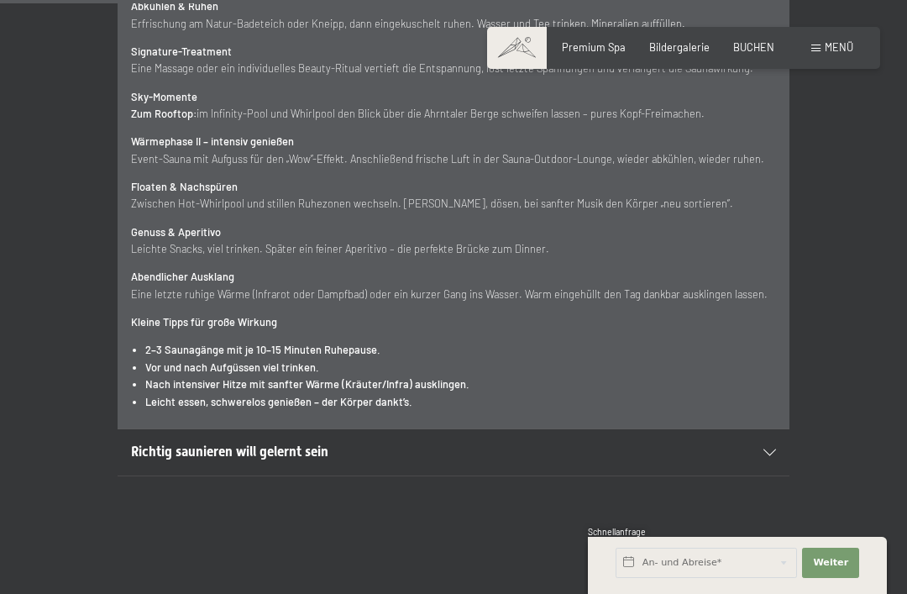
click at [766, 456] on icon at bounding box center [769, 452] width 13 height 7
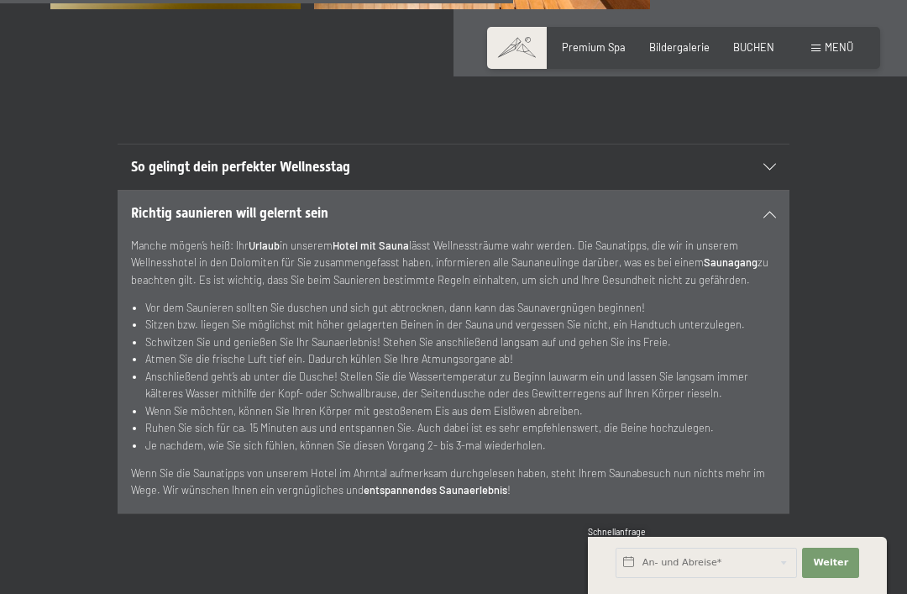
scroll to position [4744, 0]
click at [793, 427] on div "Richtig saunieren will gelernt sein Manche mögen’s heiß: Ihr Urlaub in unserem …" at bounding box center [453, 352] width 806 height 323
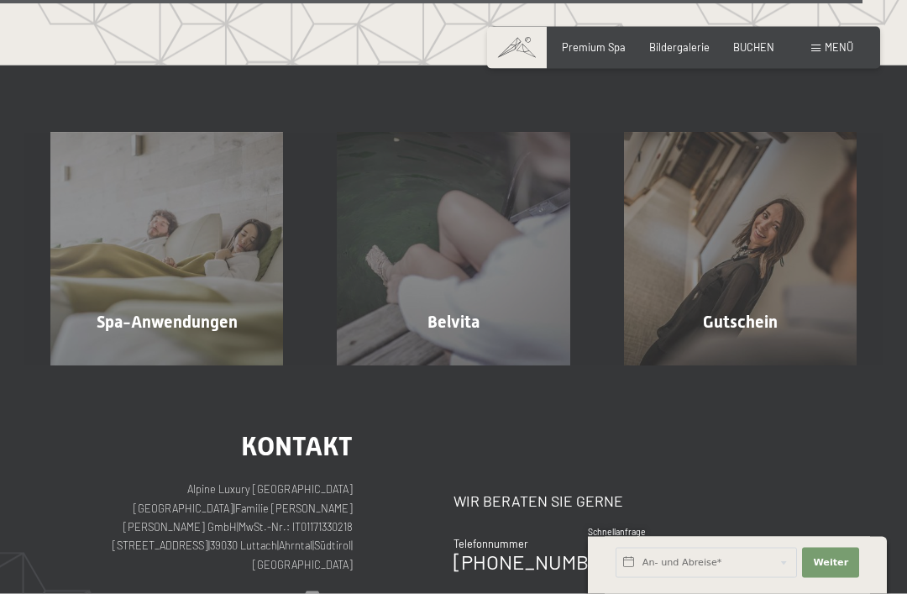
scroll to position [7987, 0]
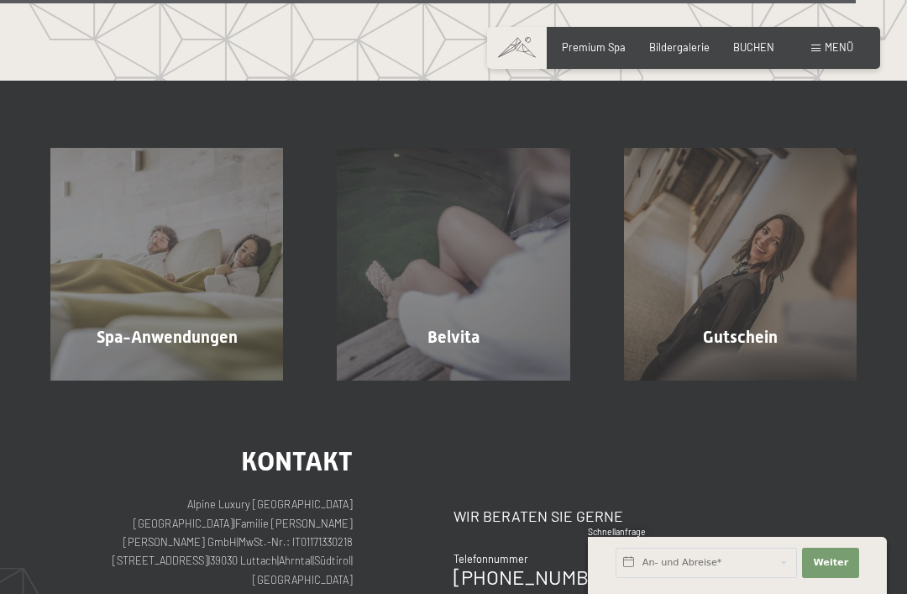
click at [101, 309] on div "Spa-Anwendungen Mehr erfahren" at bounding box center [167, 264] width 286 height 233
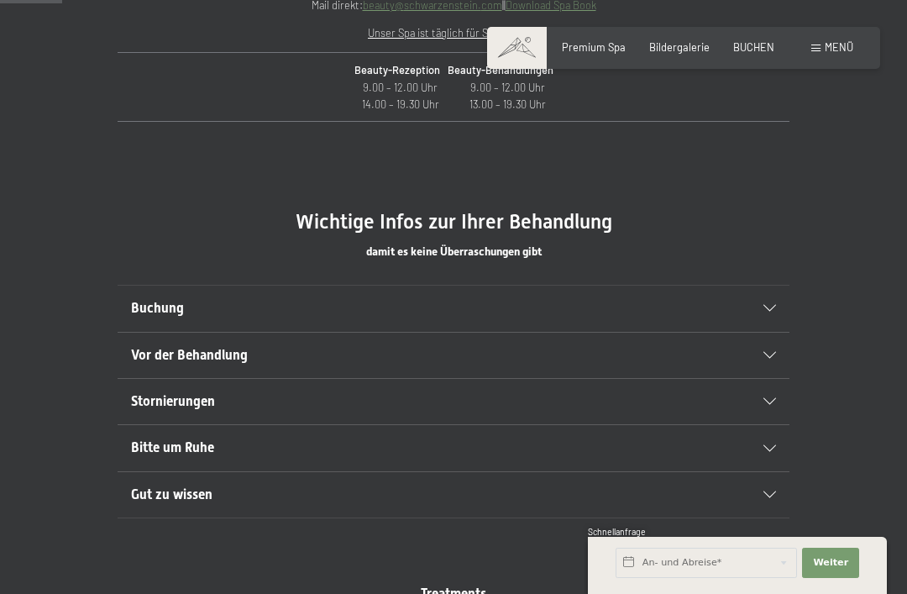
scroll to position [752, 0]
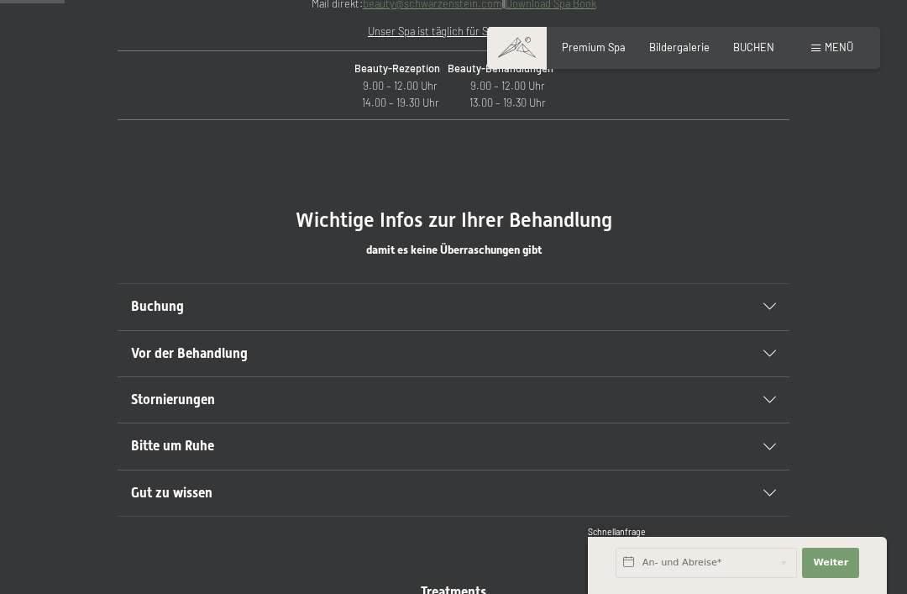
click at [775, 312] on div "Buchung" at bounding box center [453, 306] width 645 height 45
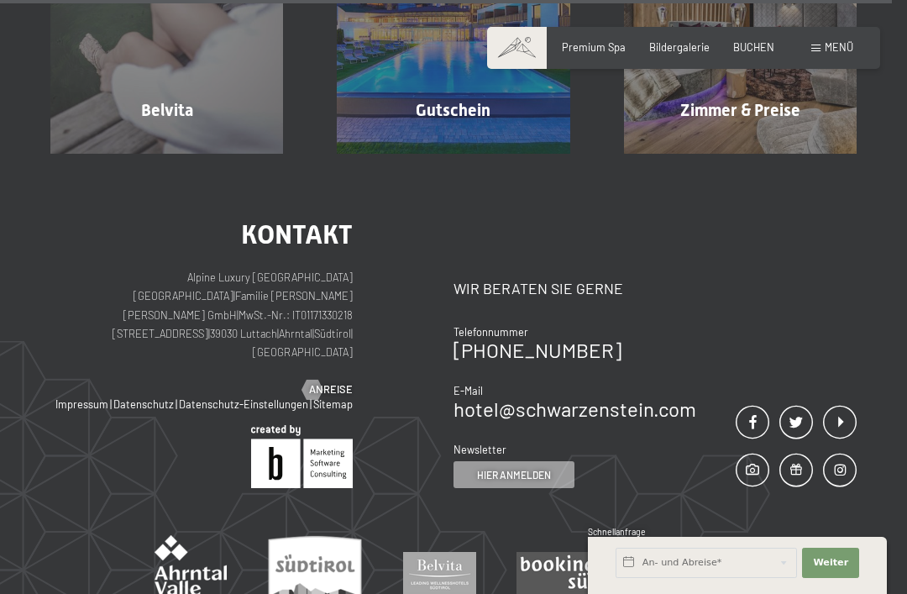
scroll to position [10659, 0]
